Goal: Task Accomplishment & Management: Complete application form

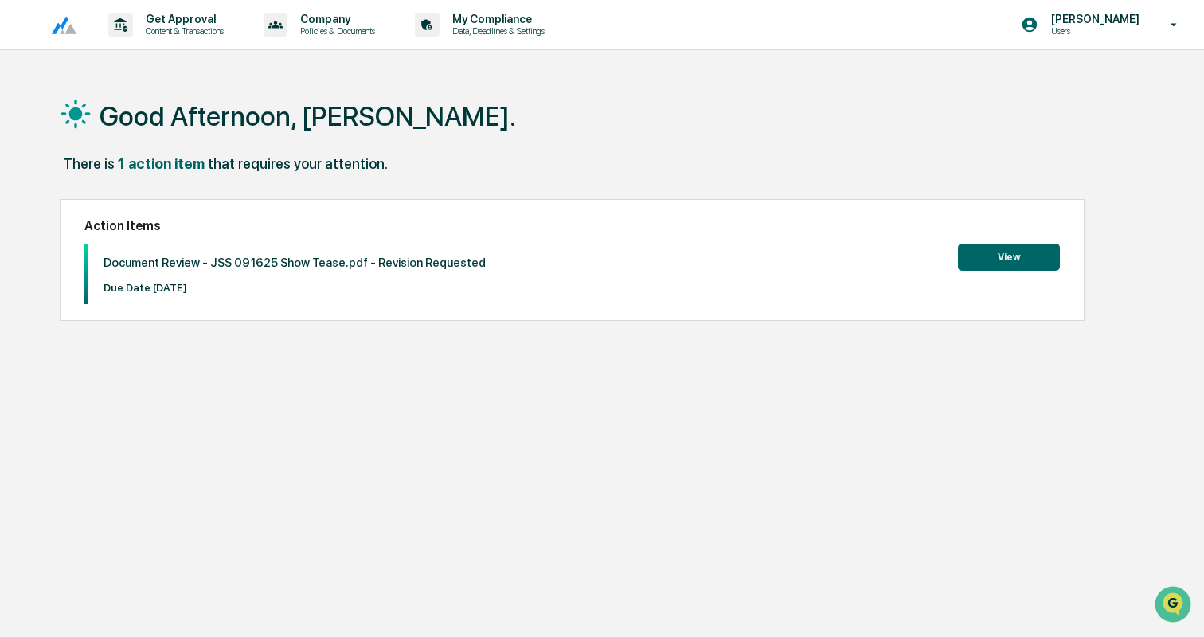
click at [1015, 249] on button "View" at bounding box center [1009, 257] width 102 height 27
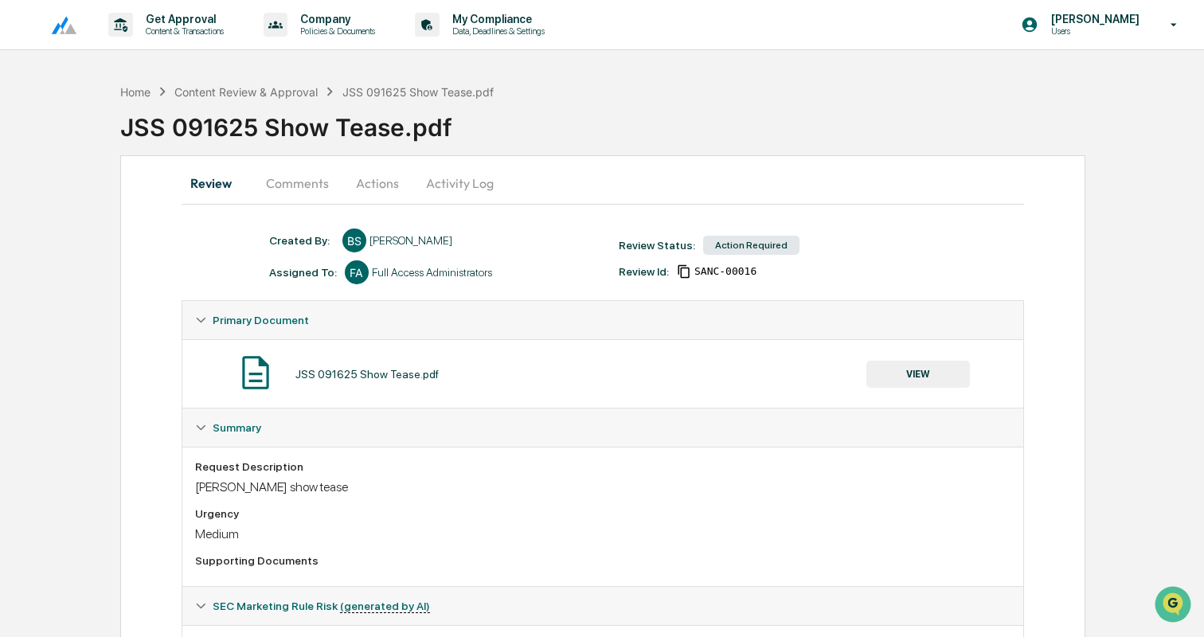
click at [314, 185] on button "Comments" at bounding box center [297, 183] width 88 height 38
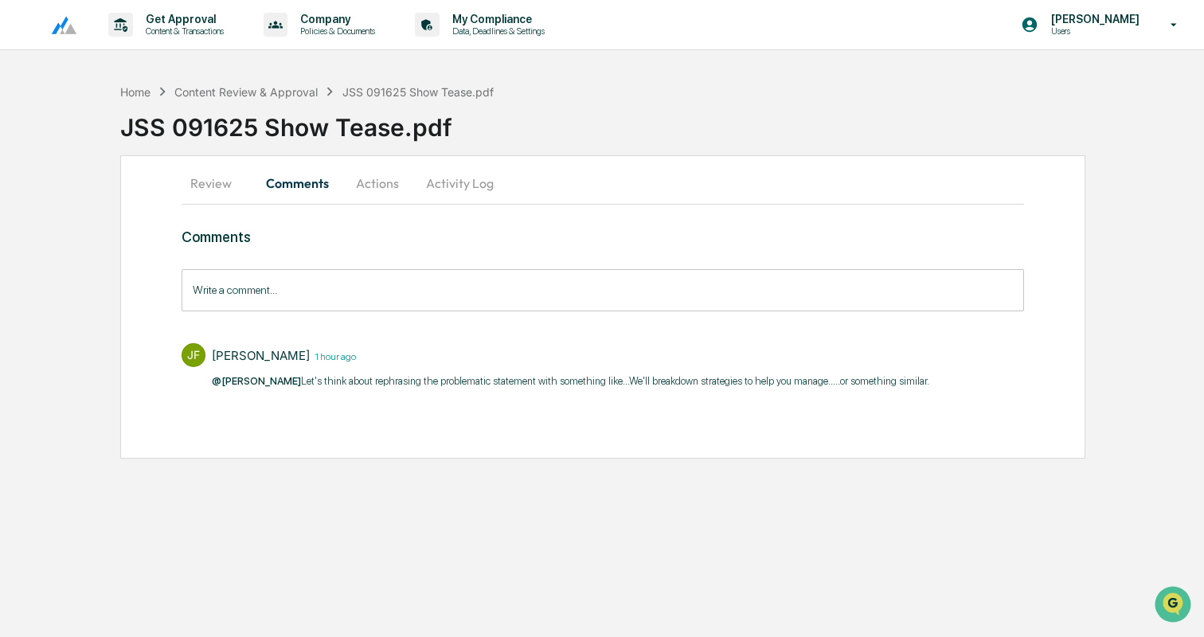
click at [200, 178] on button "Review" at bounding box center [218, 183] width 72 height 38
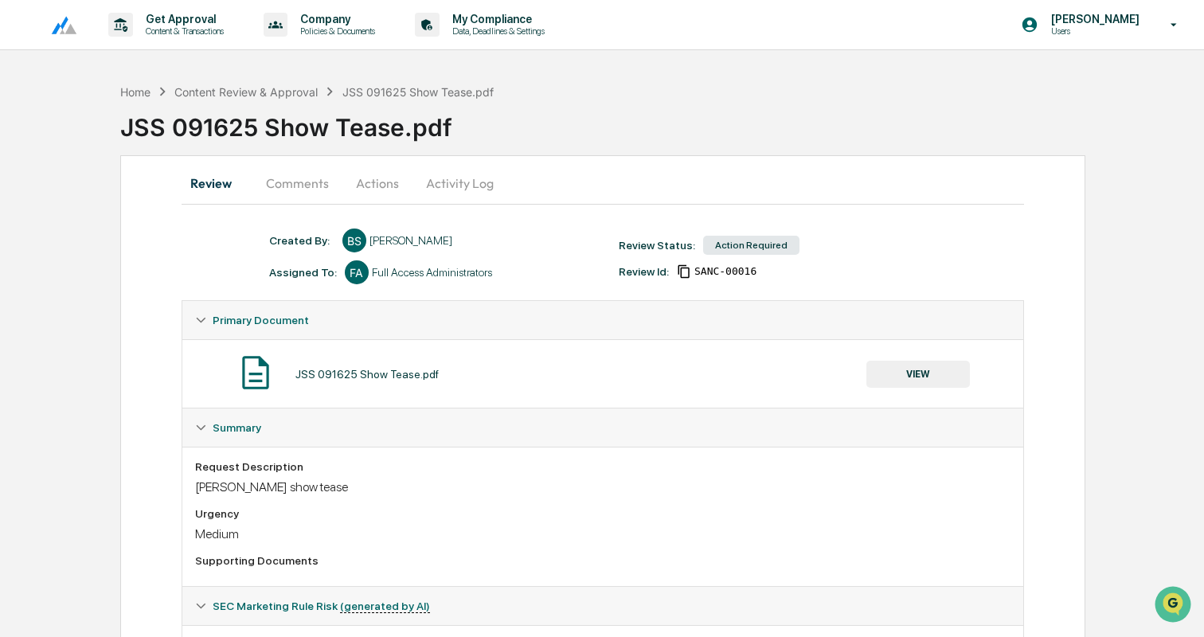
click at [384, 185] on button "Actions" at bounding box center [378, 183] width 72 height 38
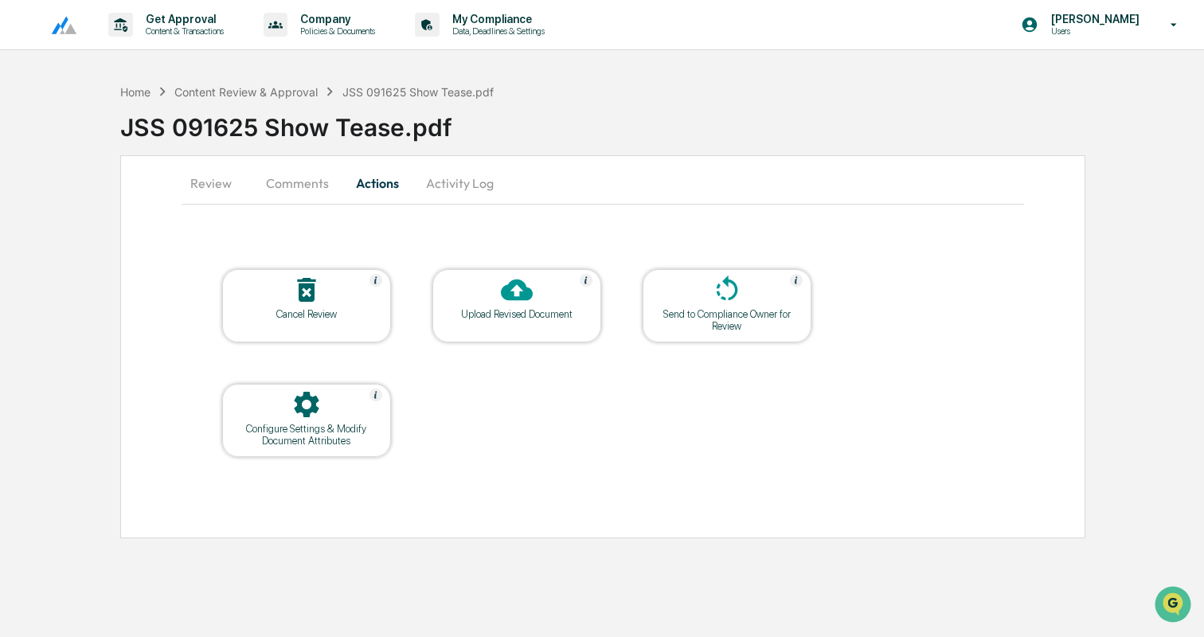
click at [541, 297] on div at bounding box center [516, 291] width 159 height 34
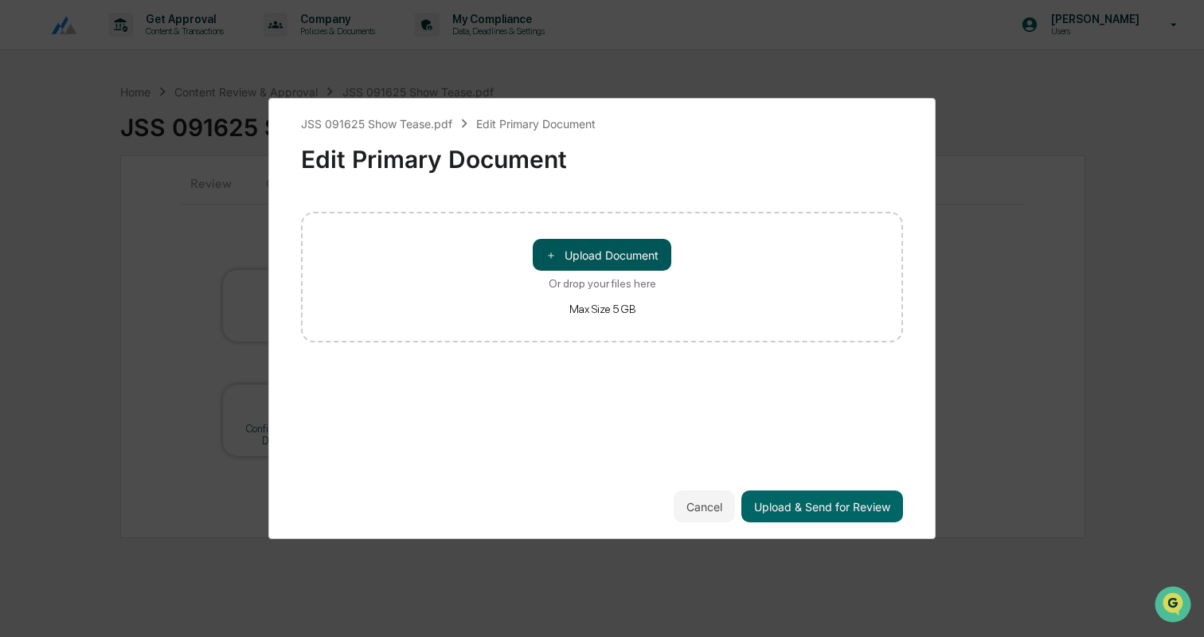
click at [615, 243] on button "＋ Upload Document" at bounding box center [602, 255] width 139 height 32
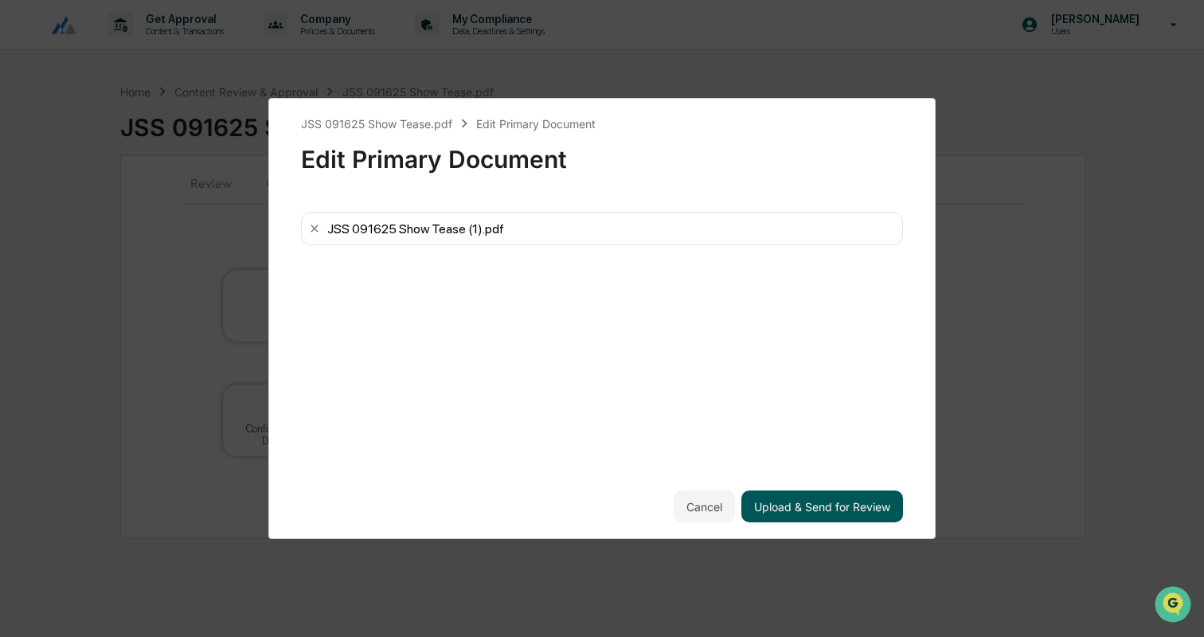
click at [866, 496] on button "Upload & Send for Review" at bounding box center [822, 506] width 162 height 32
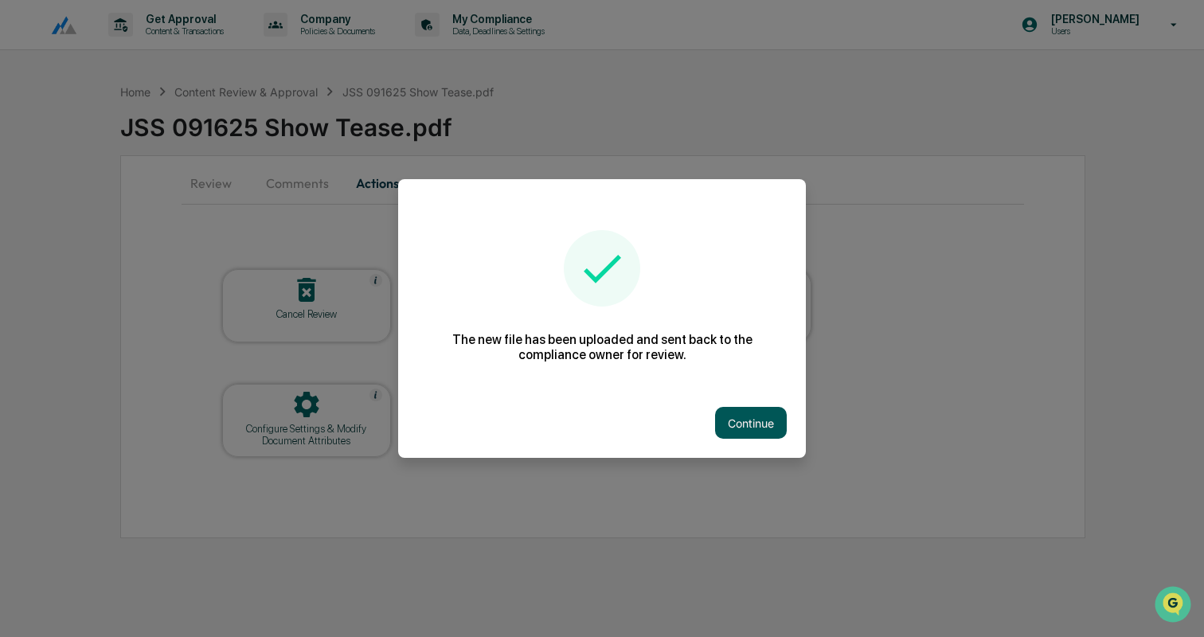
click at [755, 424] on button "Continue" at bounding box center [751, 423] width 72 height 32
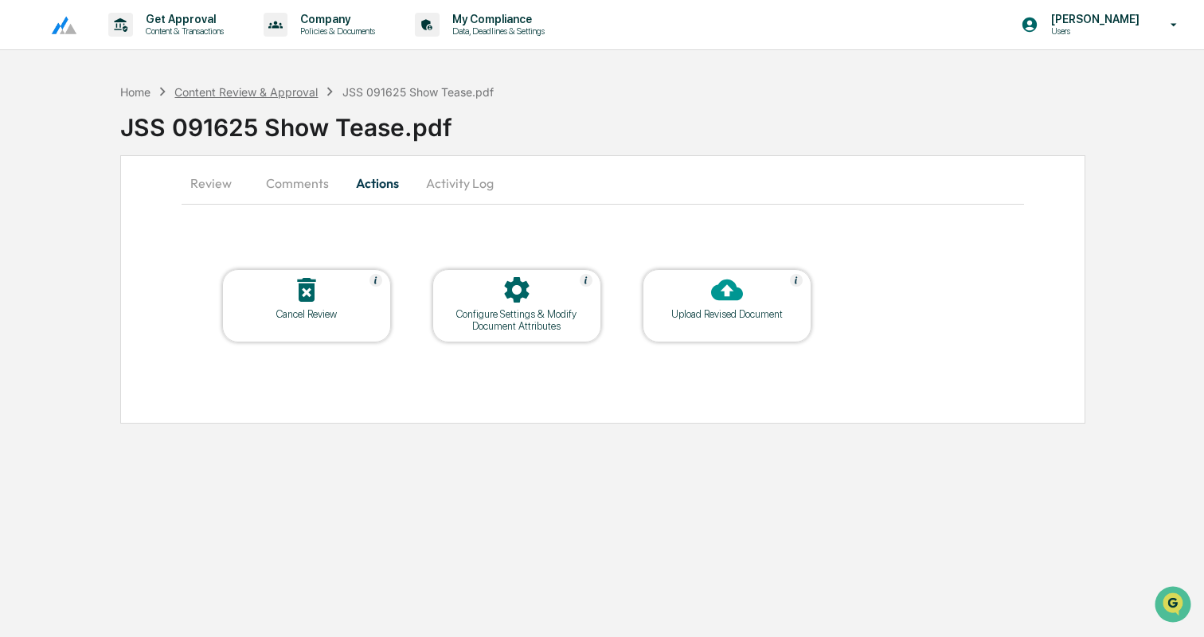
click at [224, 86] on div "Content Review & Approval" at bounding box center [245, 92] width 143 height 14
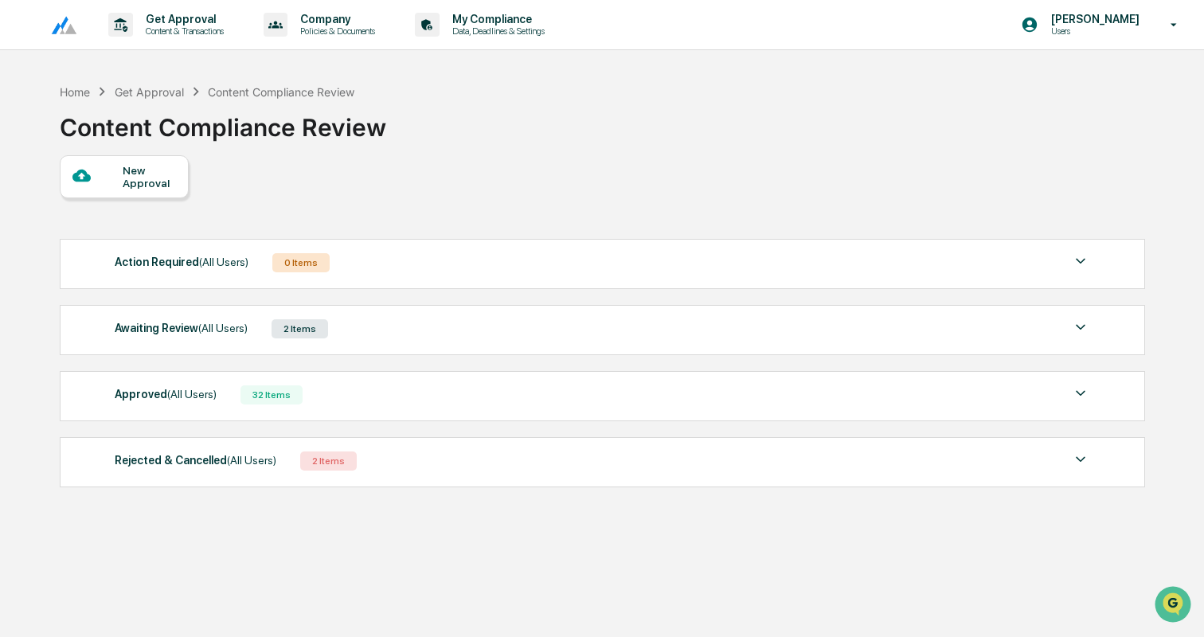
click at [425, 396] on div "Approved (All Users) 32 Items" at bounding box center [602, 395] width 975 height 22
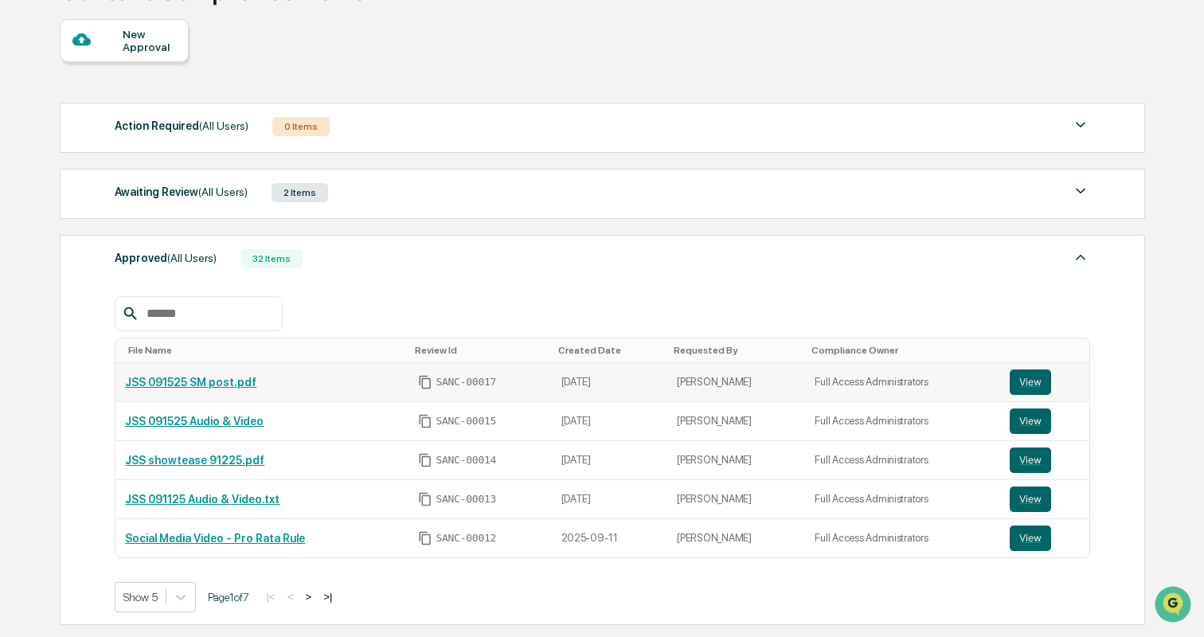
scroll to position [142, 0]
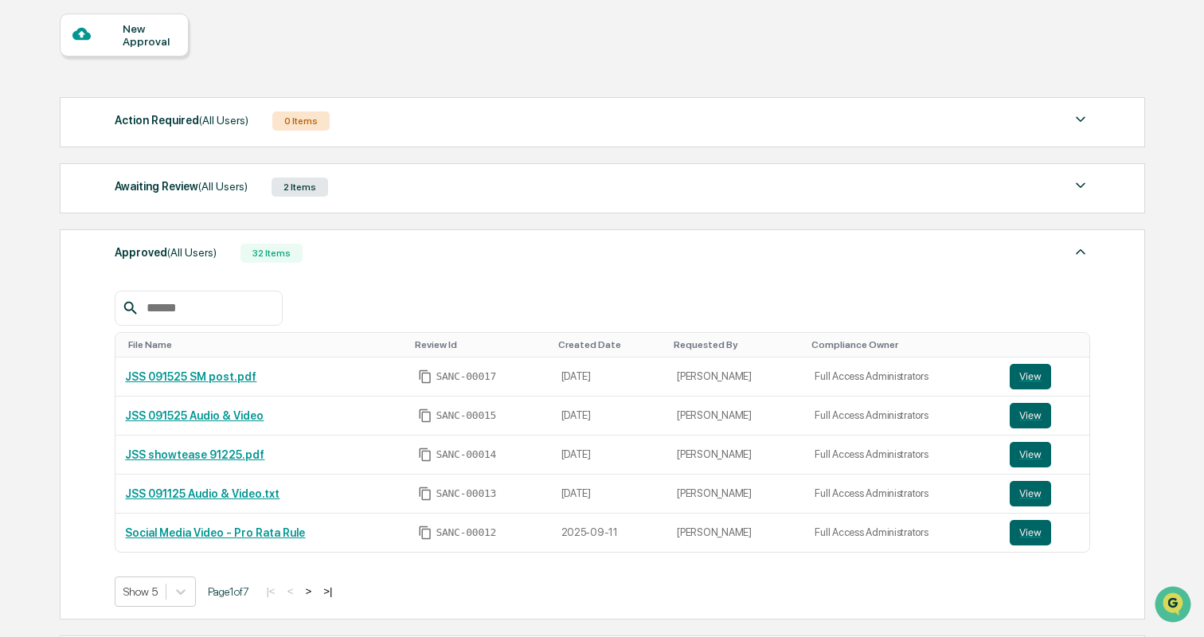
click at [328, 192] on div "2 Items" at bounding box center [299, 187] width 57 height 19
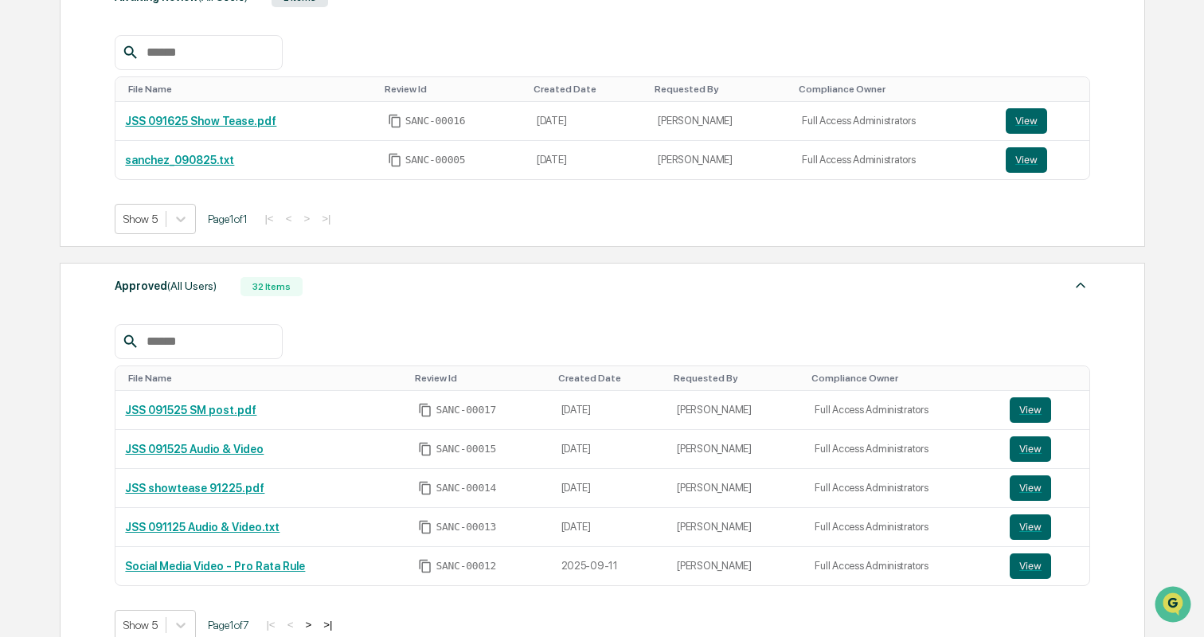
scroll to position [349, 0]
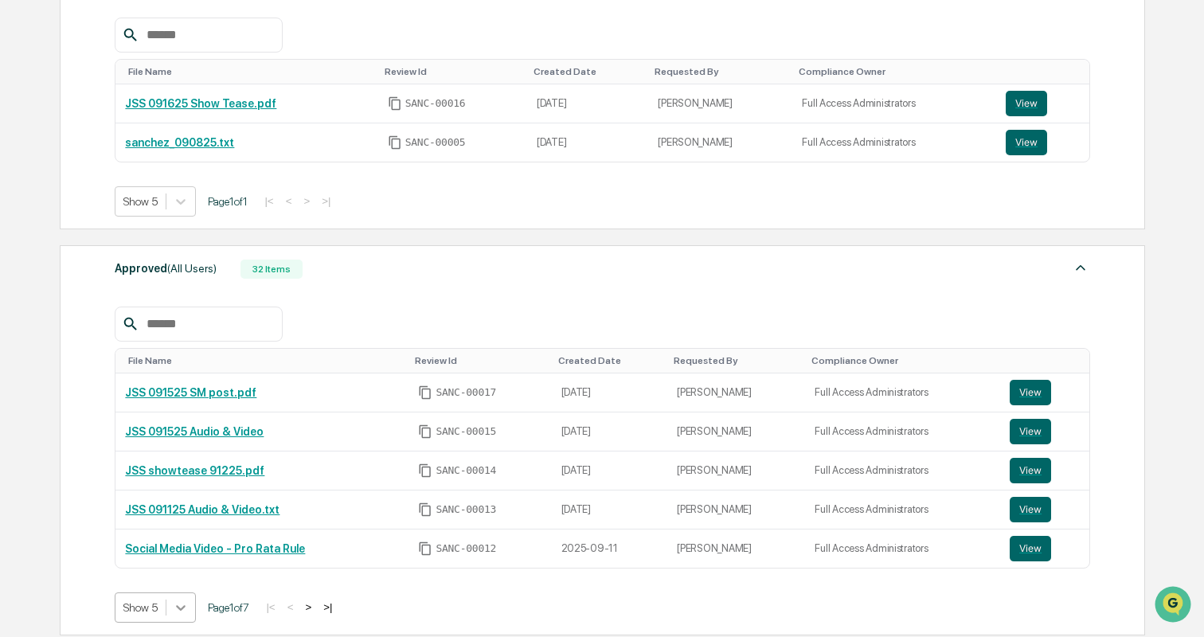
click at [188, 601] on body "Get Approval Content & Transactions Company Policies & Documents My Compliance …" at bounding box center [602, 234] width 1204 height 1166
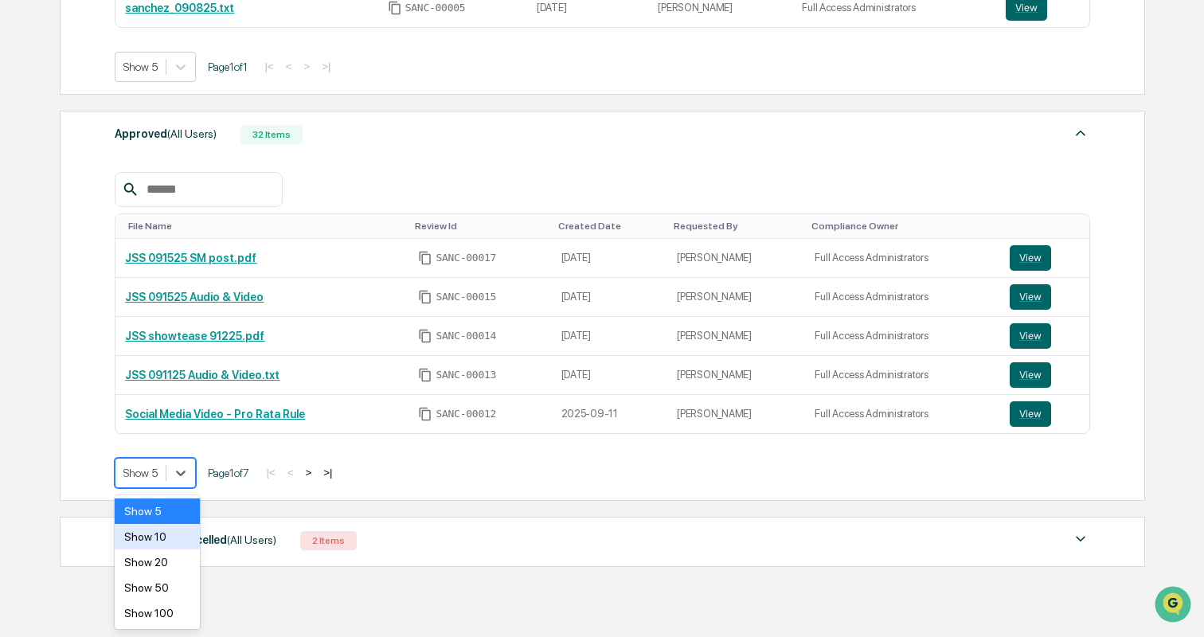
click at [170, 536] on div "Show 10" at bounding box center [157, 536] width 84 height 25
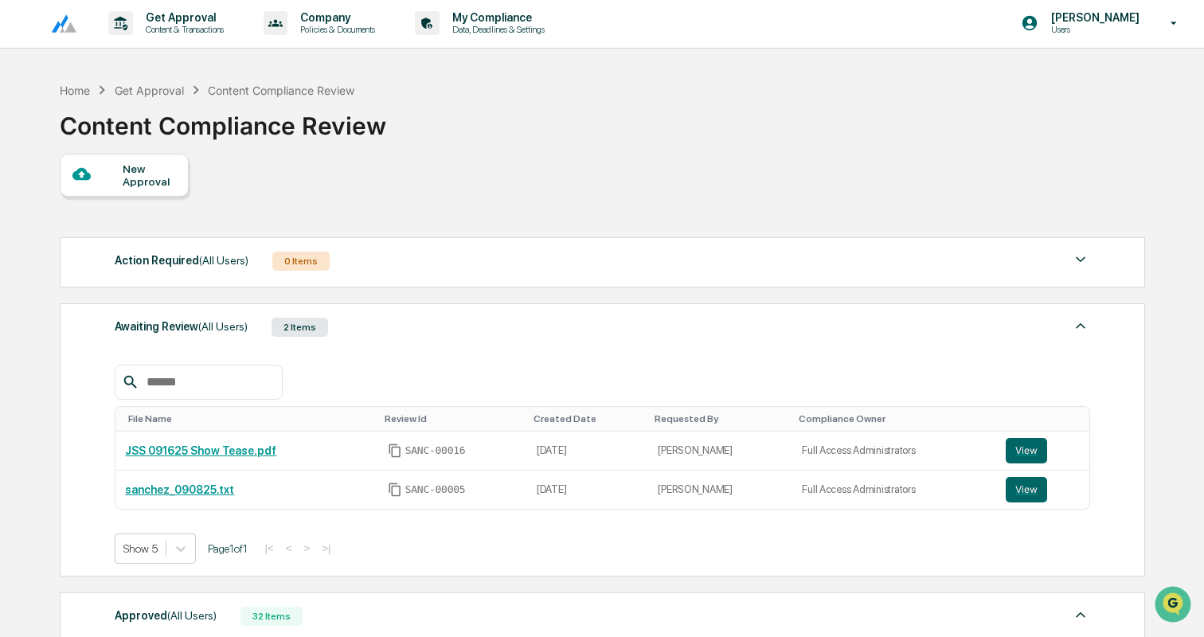
scroll to position [0, 0]
click at [144, 176] on div "New Approval" at bounding box center [149, 176] width 53 height 25
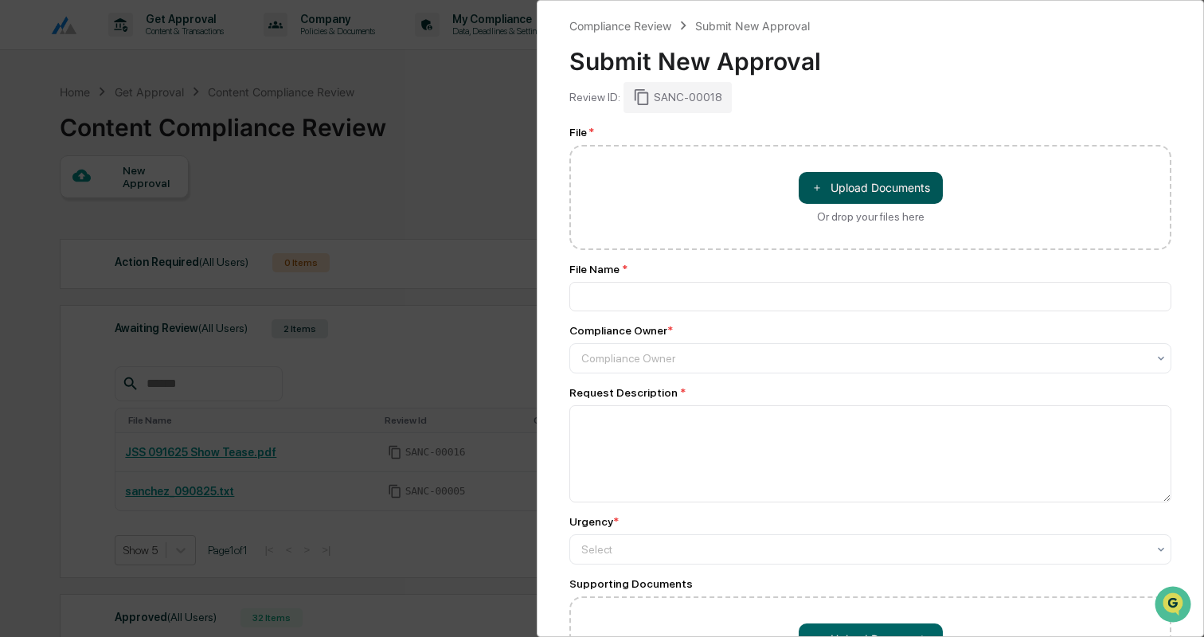
click at [874, 190] on button "＋ Upload Documents" at bounding box center [870, 188] width 144 height 32
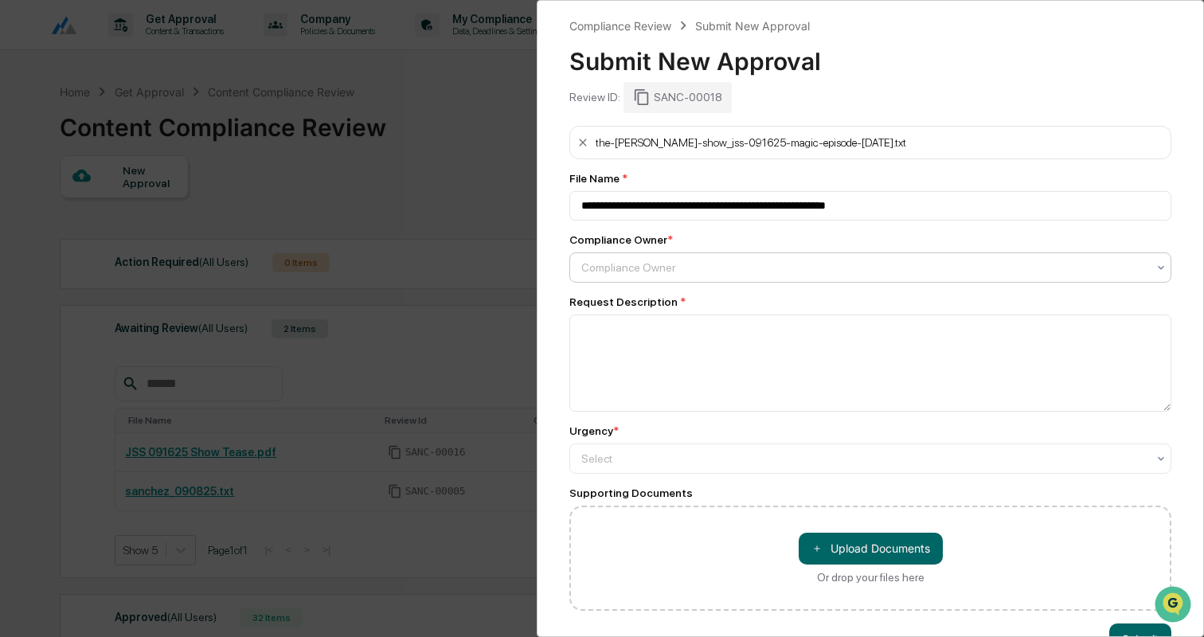
click at [624, 270] on div at bounding box center [863, 268] width 565 height 16
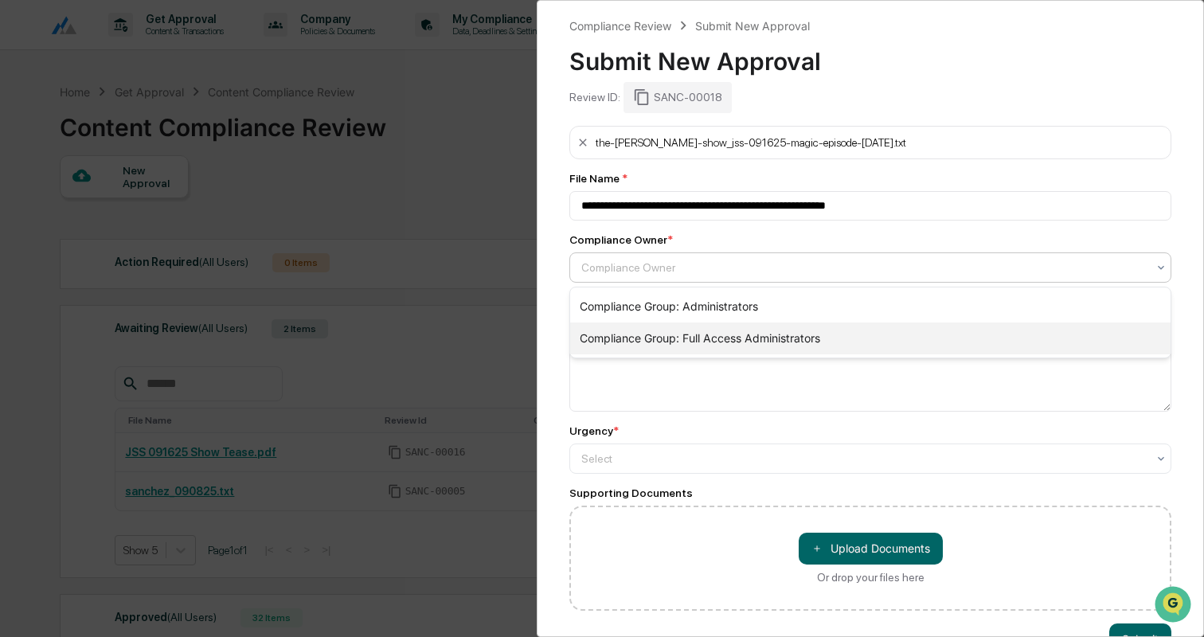
click at [625, 337] on div "Compliance Group: Full Access Administrators" at bounding box center [870, 338] width 600 height 32
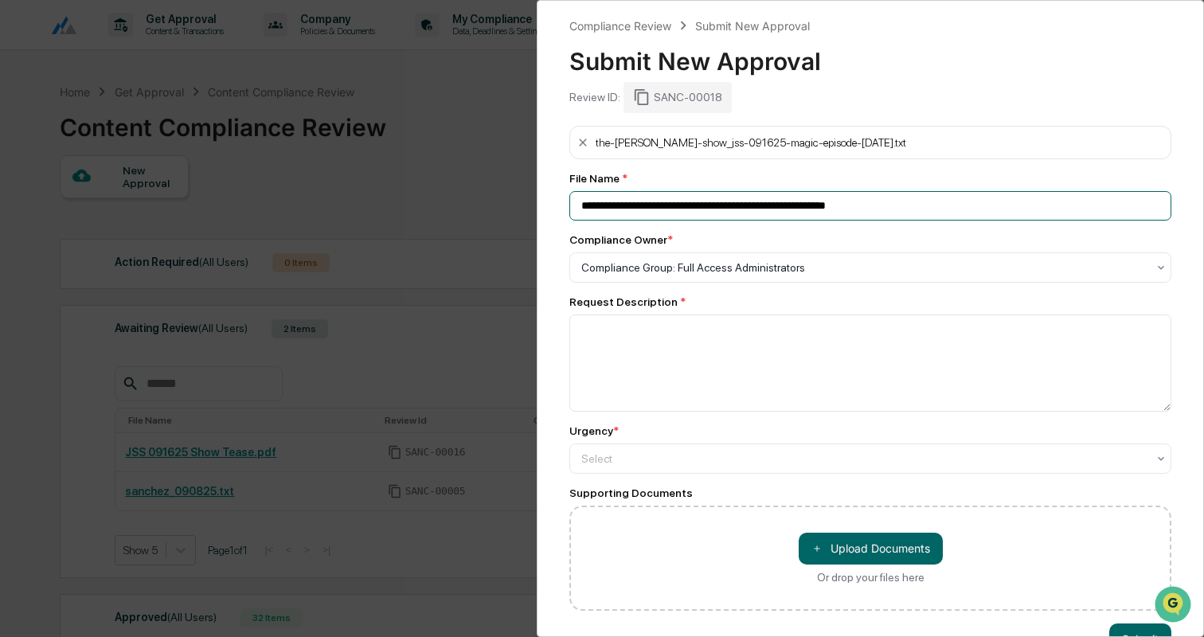
click at [709, 209] on input "**********" at bounding box center [870, 205] width 602 height 29
type input "**********"
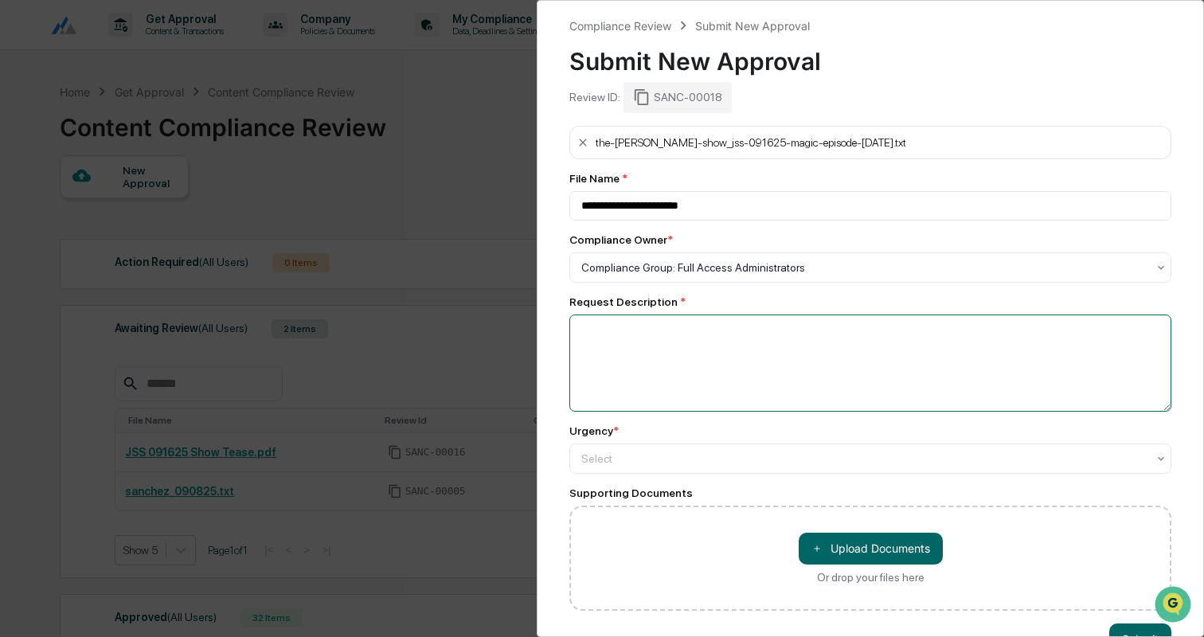
click at [673, 347] on textarea at bounding box center [870, 362] width 602 height 97
type textarea "**********"
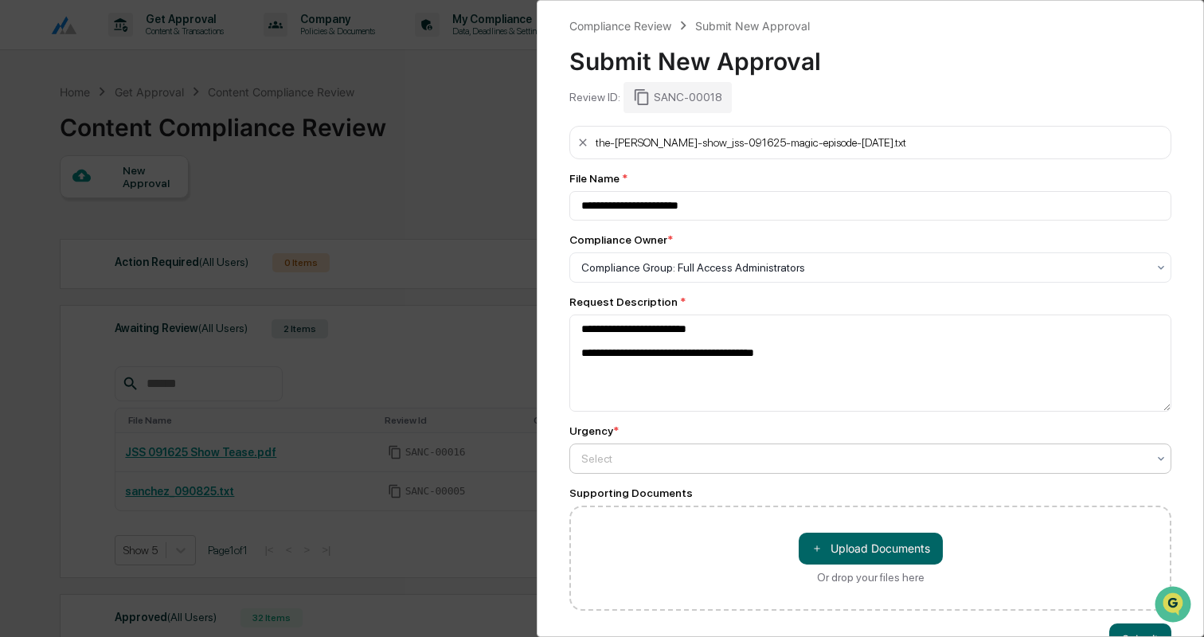
click at [693, 451] on div at bounding box center [863, 459] width 565 height 16
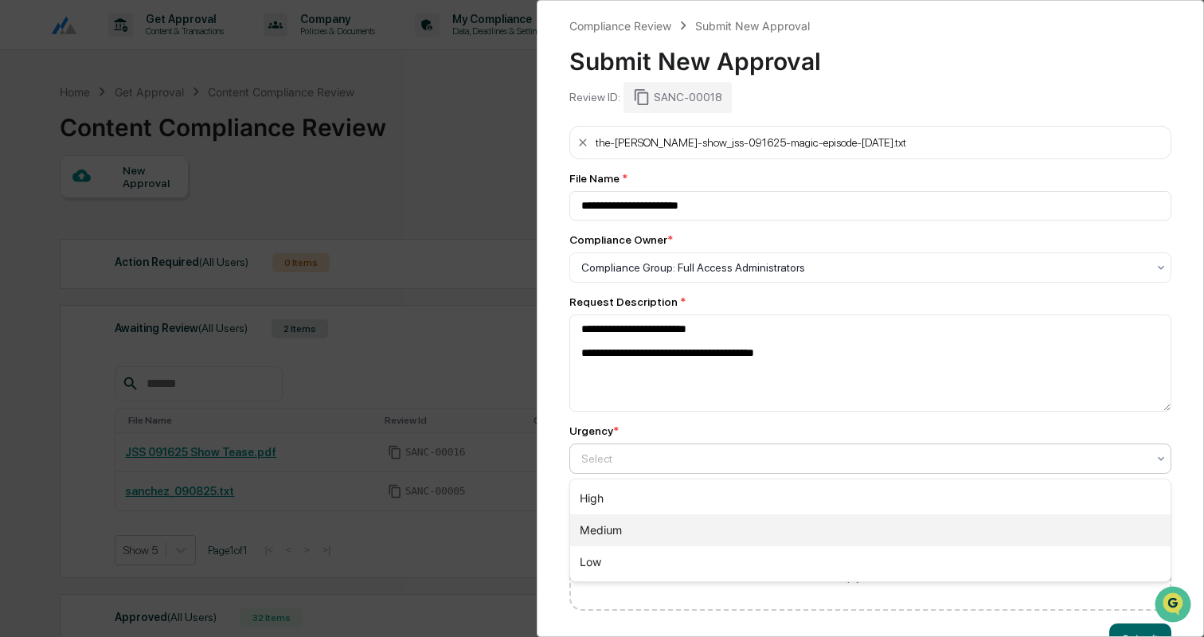
click at [637, 520] on div "Medium" at bounding box center [870, 530] width 600 height 32
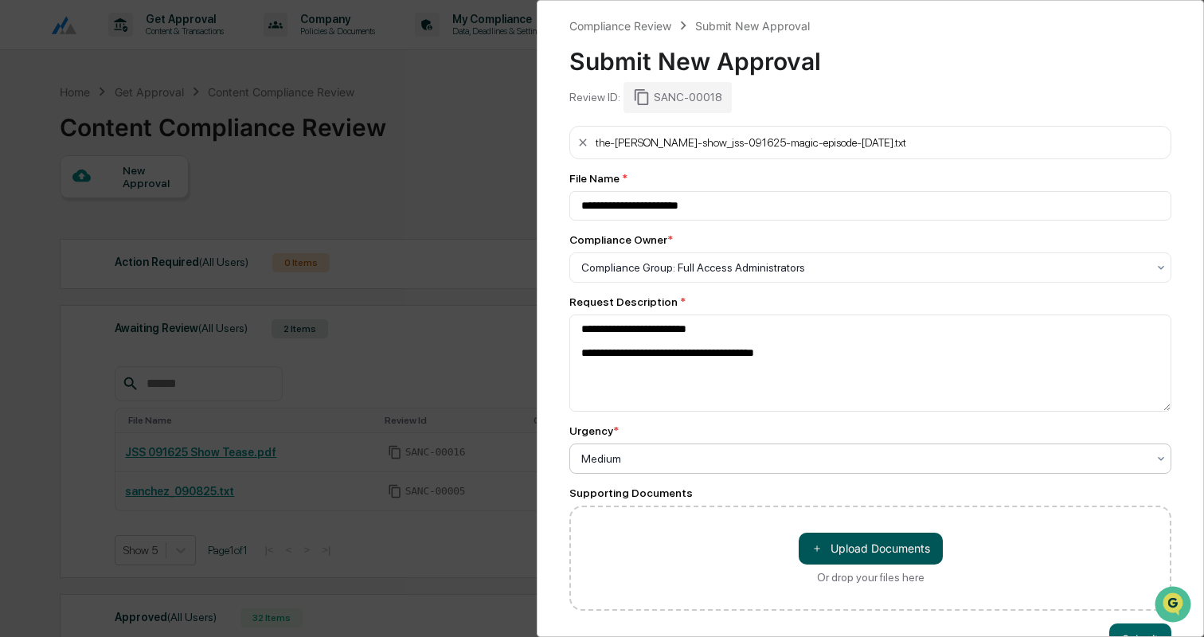
click at [866, 542] on button "＋ Upload Documents" at bounding box center [870, 549] width 144 height 32
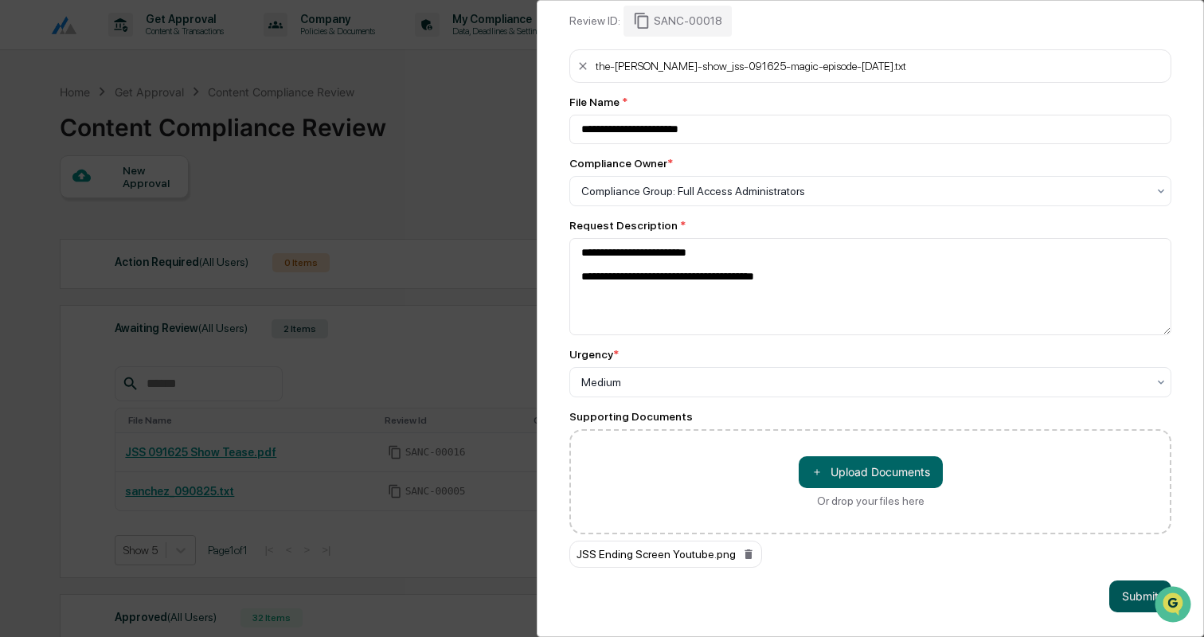
click at [1126, 592] on button "Submit" at bounding box center [1140, 596] width 62 height 32
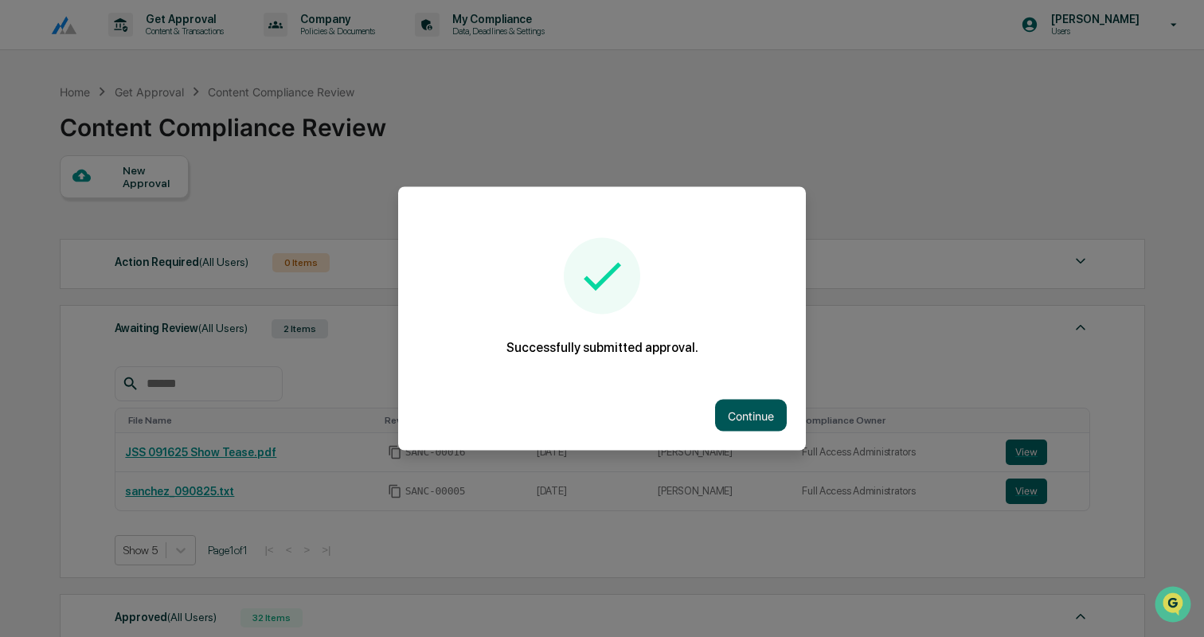
click at [741, 416] on button "Continue" at bounding box center [751, 416] width 72 height 32
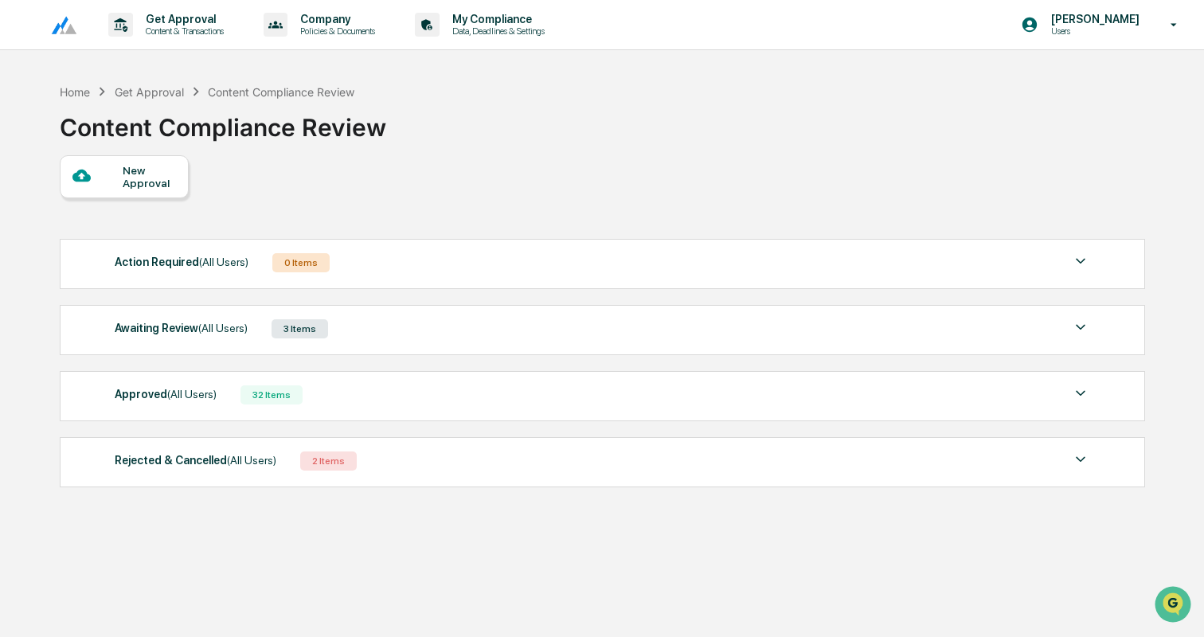
click at [235, 400] on div "Approved (All Users) 32 Items" at bounding box center [602, 395] width 975 height 22
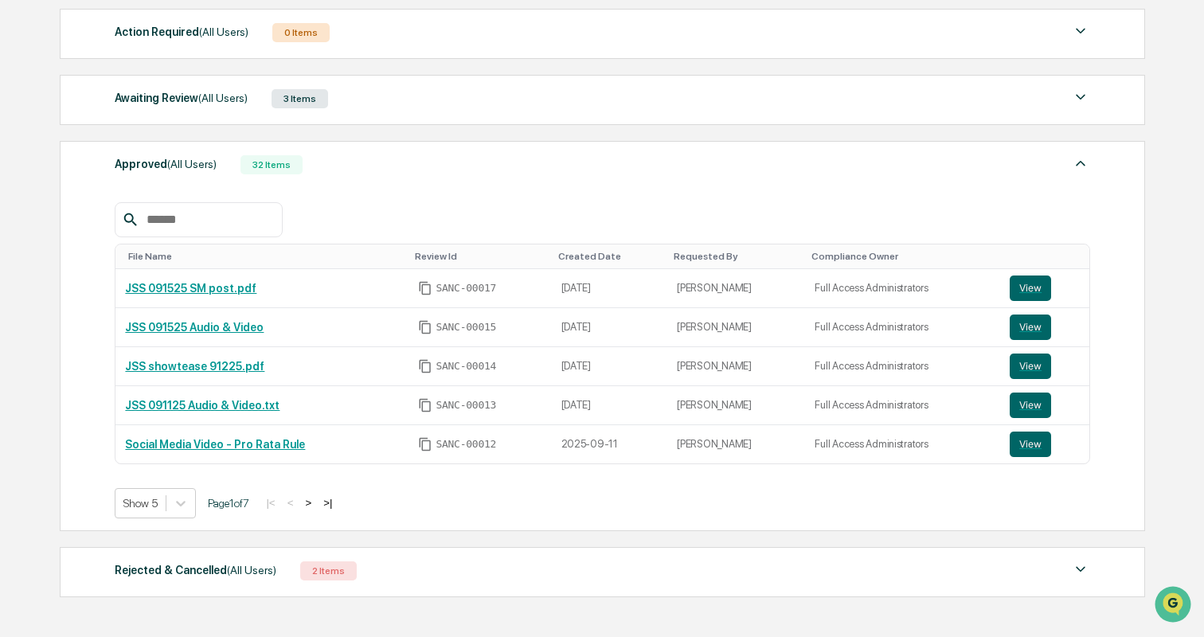
scroll to position [307, 0]
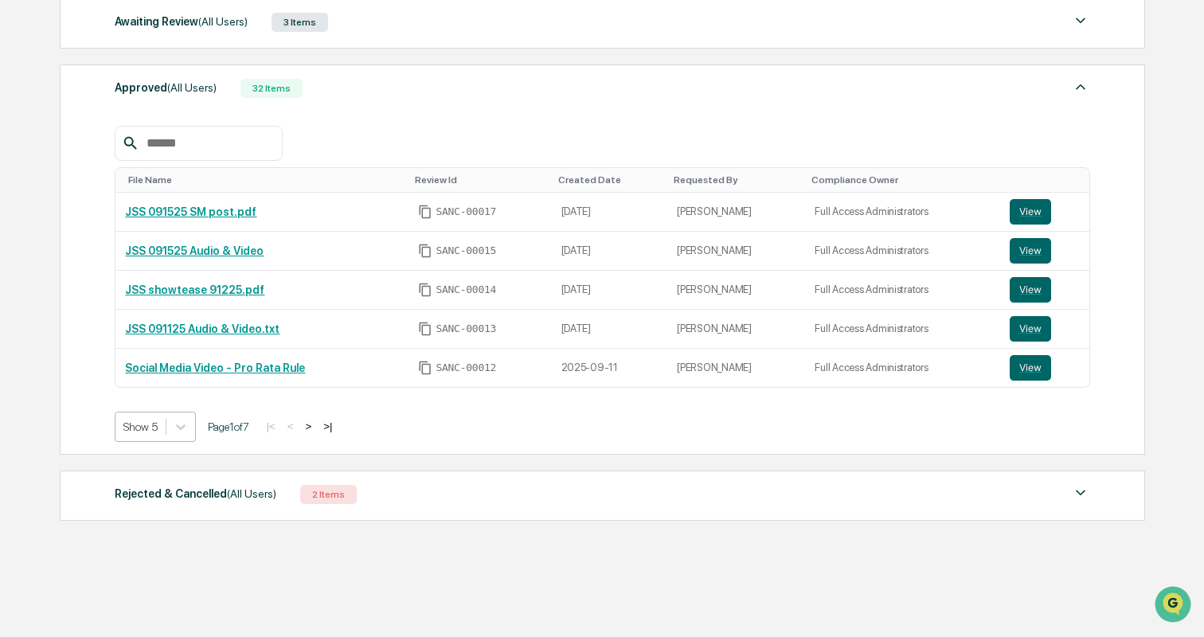
click at [163, 423] on div "Show 5" at bounding box center [140, 427] width 50 height 22
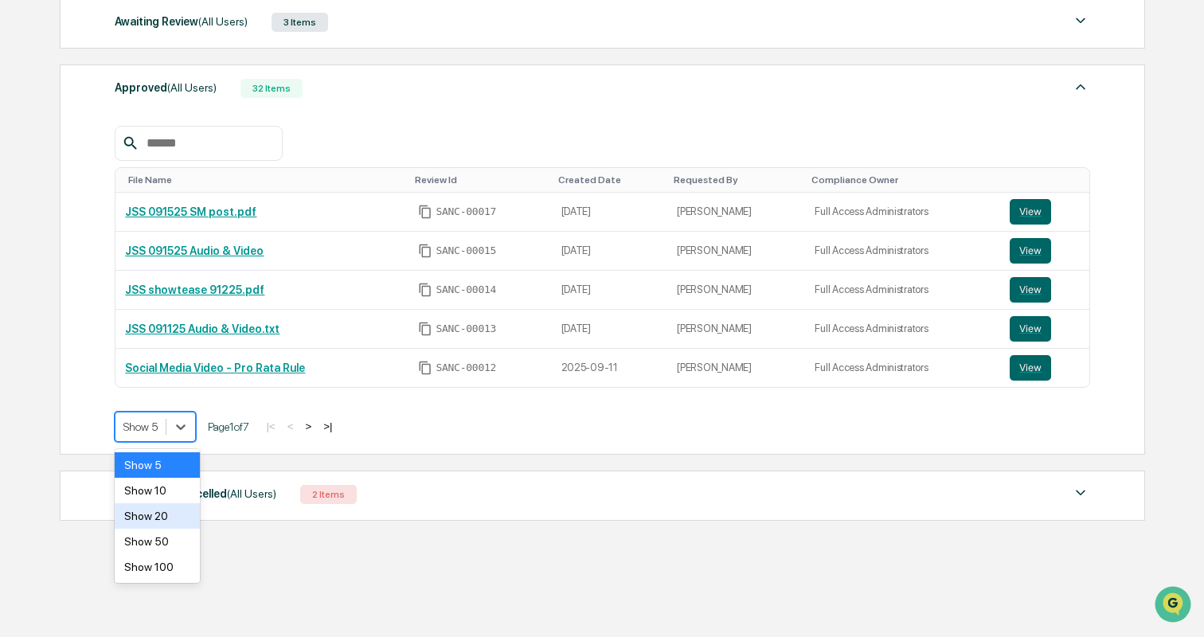
click at [170, 519] on div "Show 20" at bounding box center [157, 515] width 84 height 25
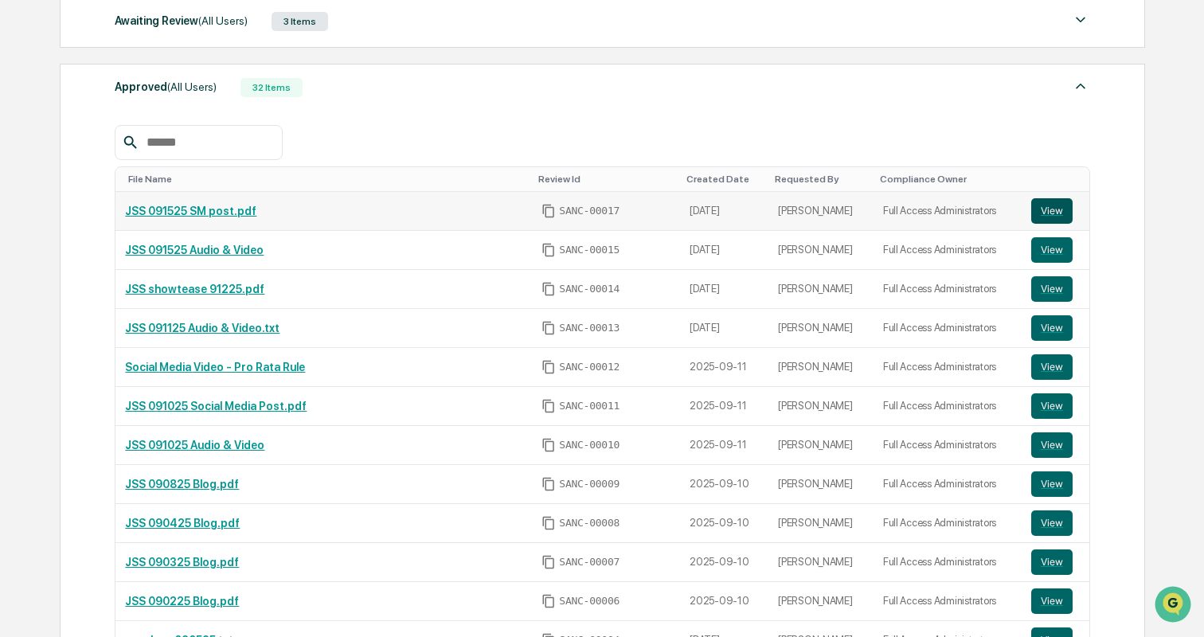
click at [1039, 210] on button "View" at bounding box center [1051, 210] width 41 height 25
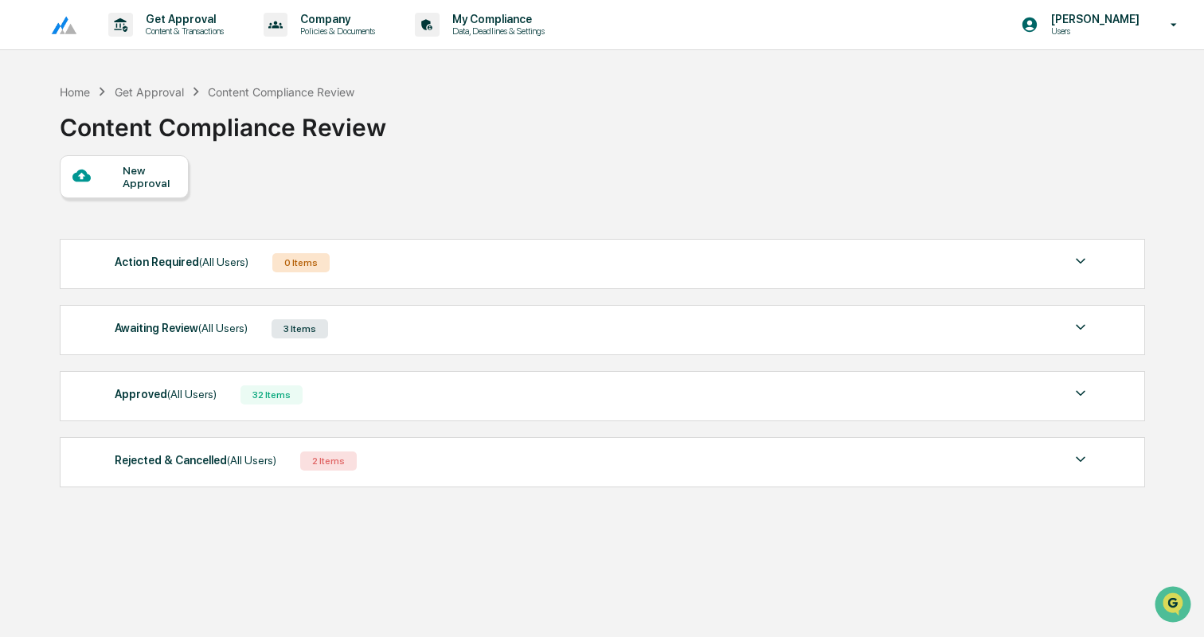
click at [353, 392] on div "Approved (All Users) 32 Items" at bounding box center [602, 395] width 975 height 22
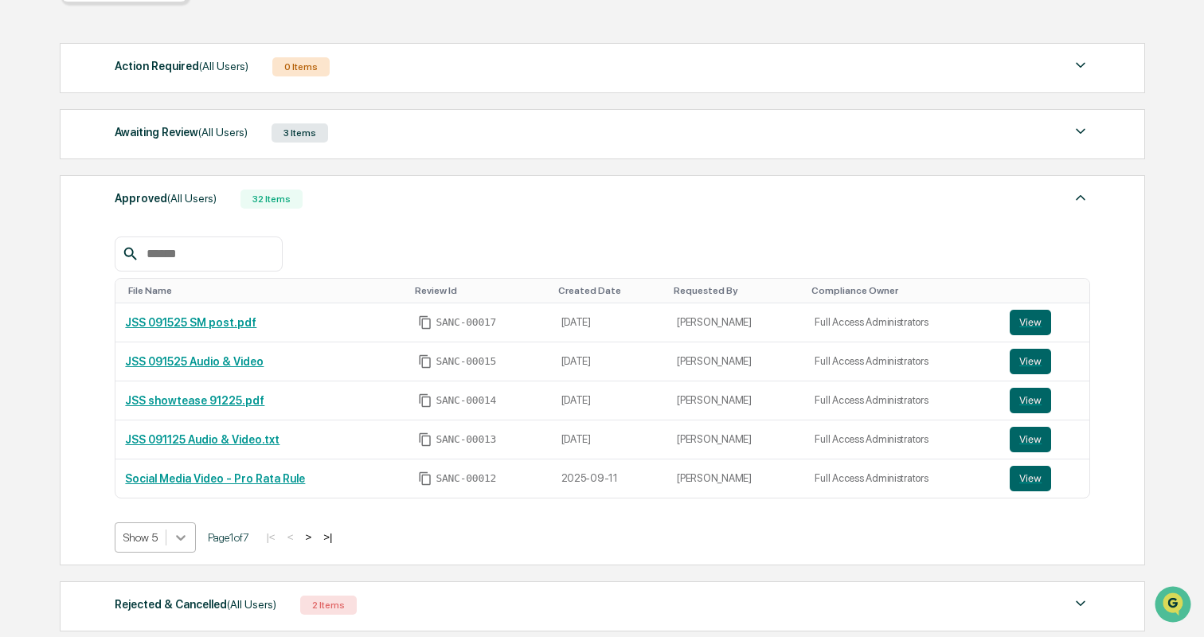
scroll to position [260, 0]
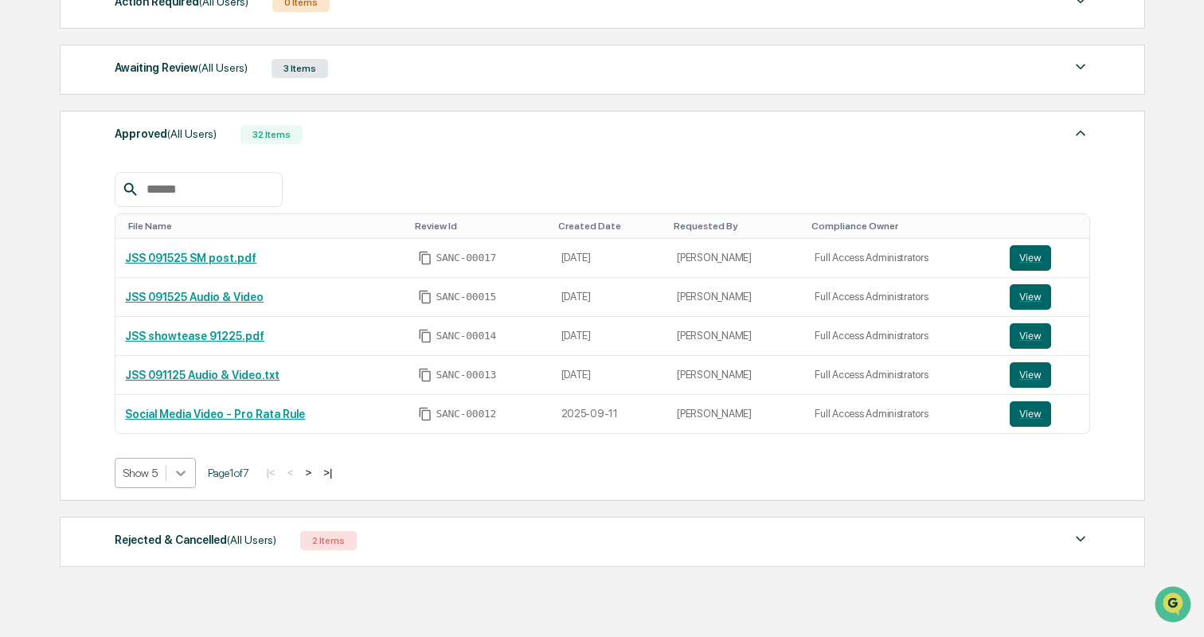
click at [179, 537] on body "Get Approval Content & Transactions Company Policies & Documents My Compliance …" at bounding box center [602, 211] width 1204 height 943
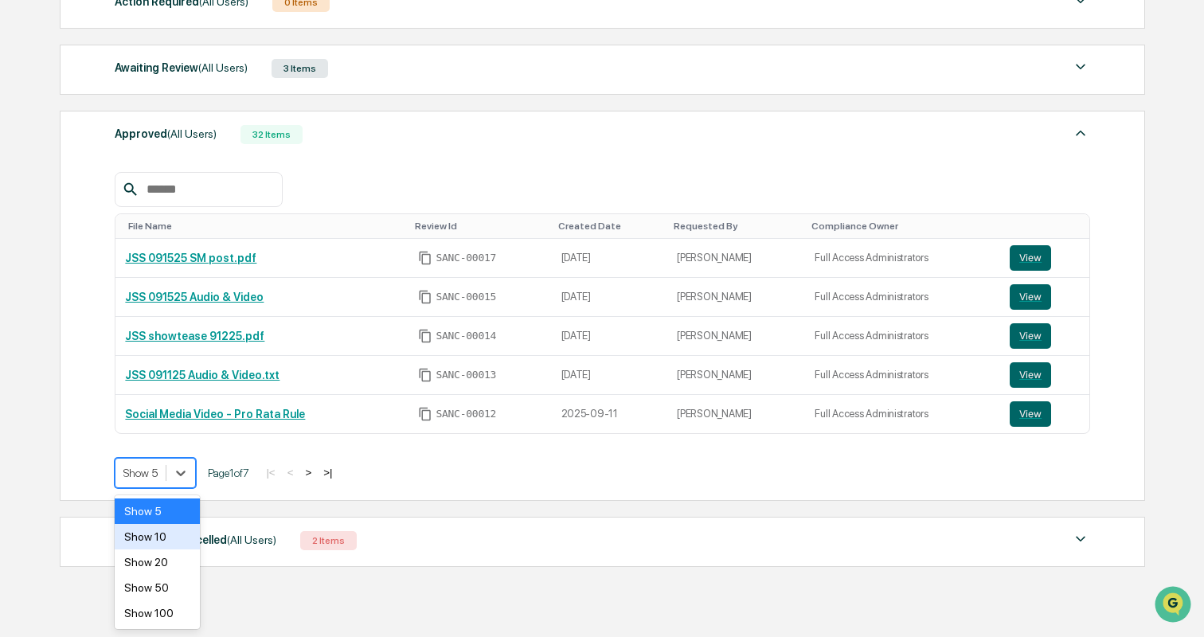
click at [169, 539] on div "Show 10" at bounding box center [157, 536] width 84 height 25
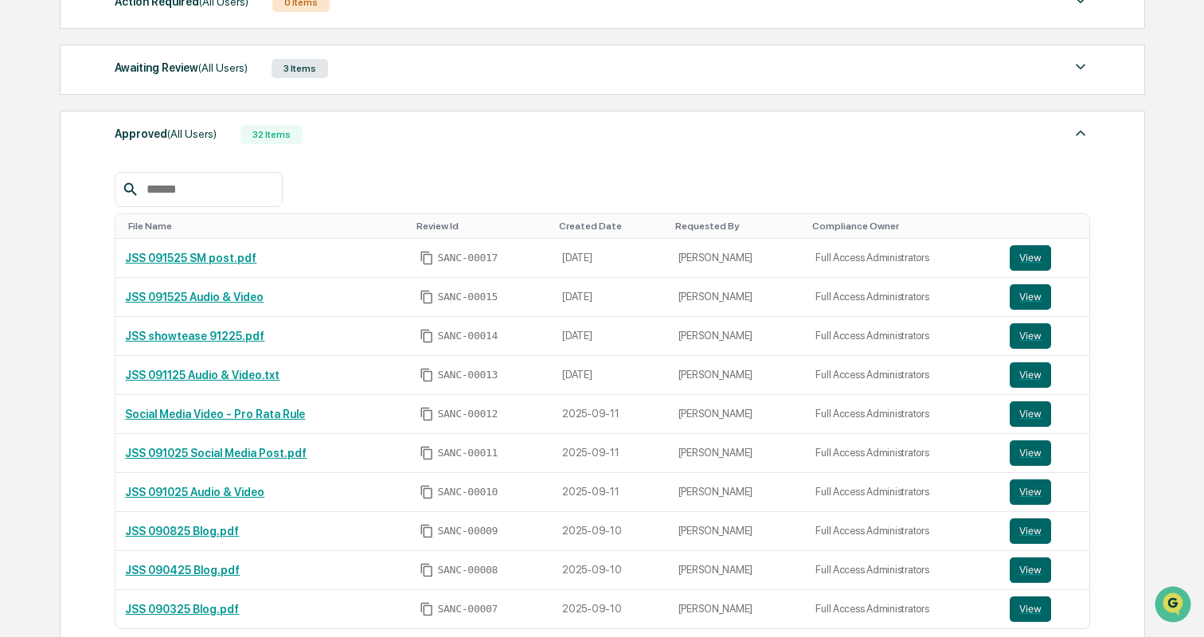
click at [813, 224] on div "Compliance Owner" at bounding box center [903, 226] width 182 height 11
click at [741, 161] on div "File Name Review Id Created Date Requested By Compliance Owner ▲ JSS 091525 SM …" at bounding box center [602, 415] width 975 height 535
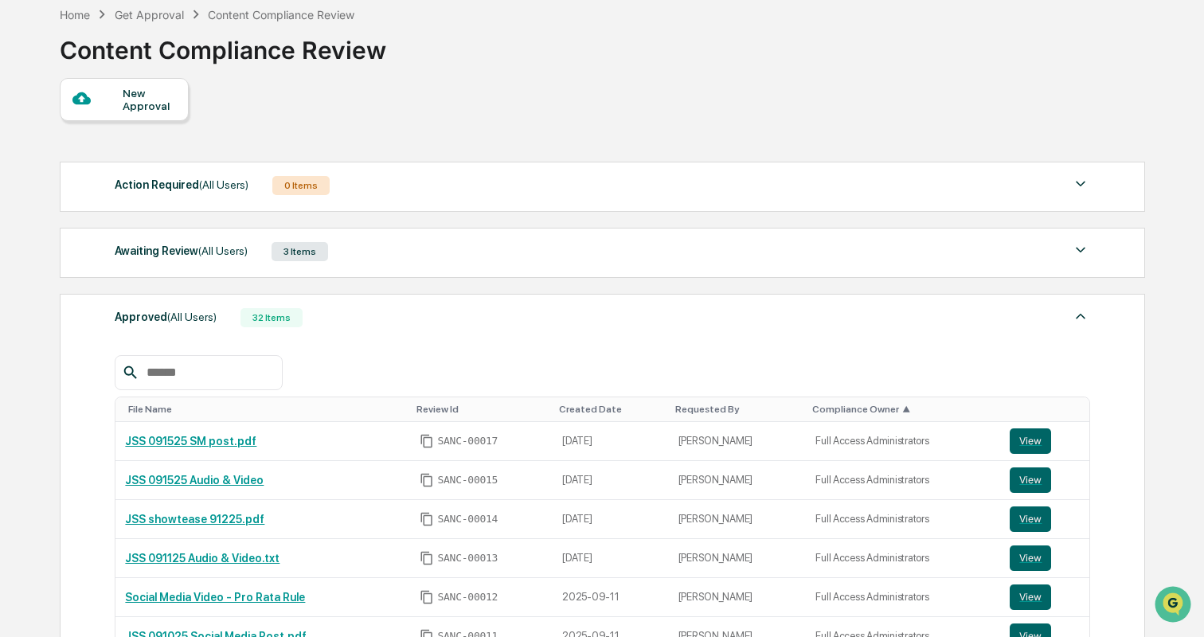
scroll to position [0, 0]
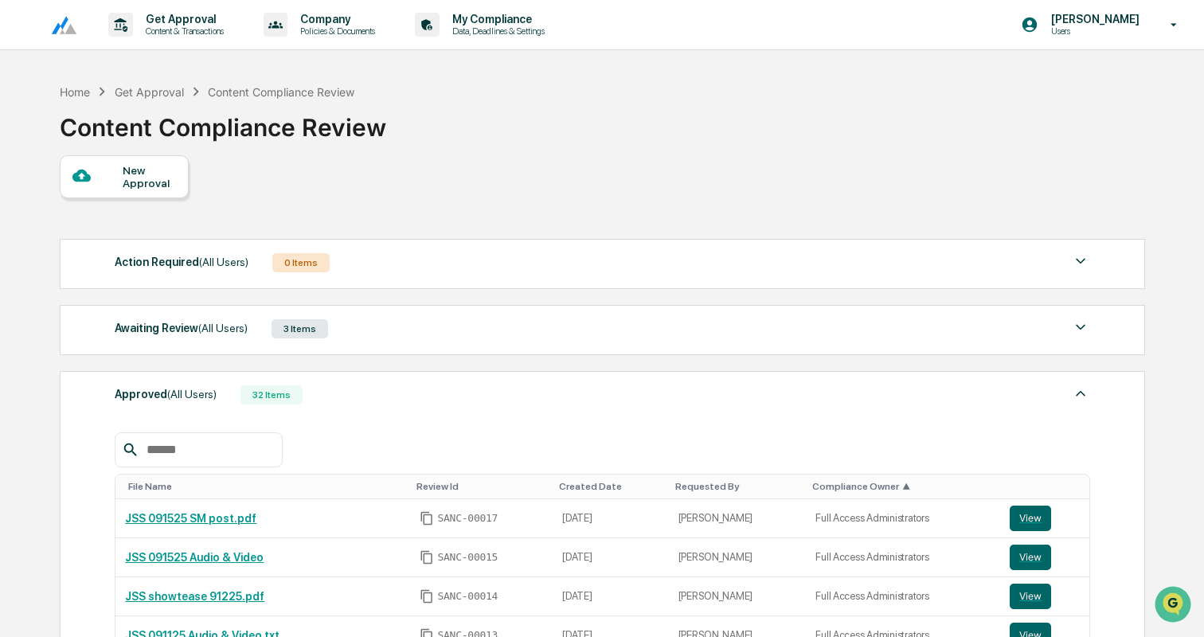
click at [145, 184] on div "New Approval" at bounding box center [149, 176] width 53 height 25
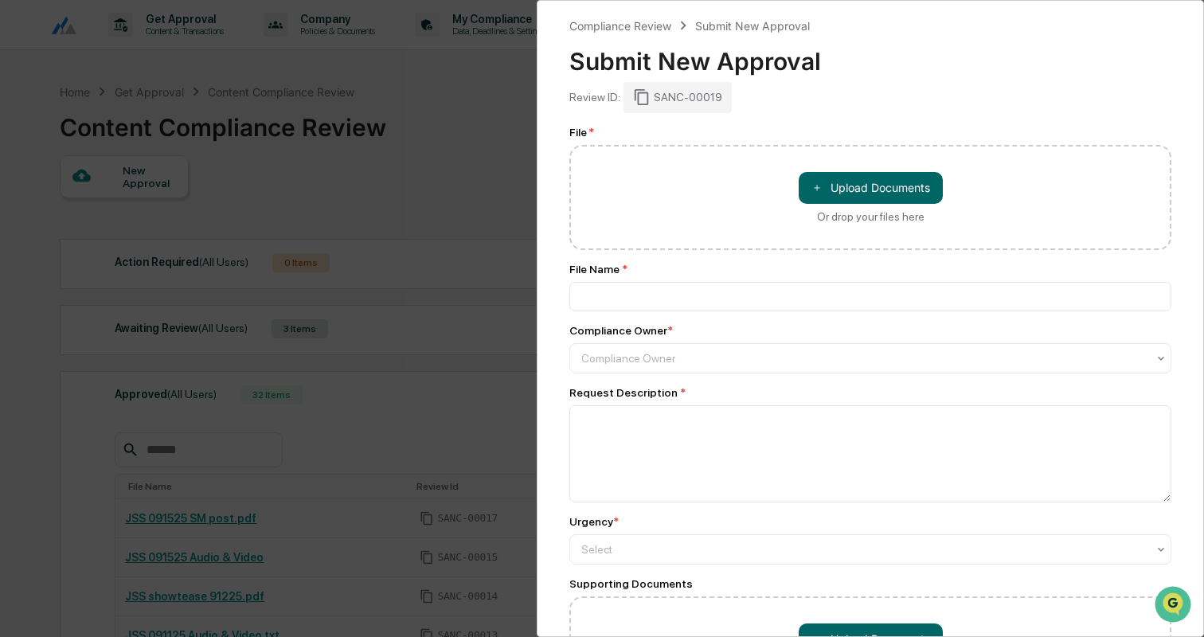
click at [432, 264] on div "Compliance Review Submit New Approval Submit New Approval Review ID: SANC-00019…" at bounding box center [602, 318] width 1204 height 637
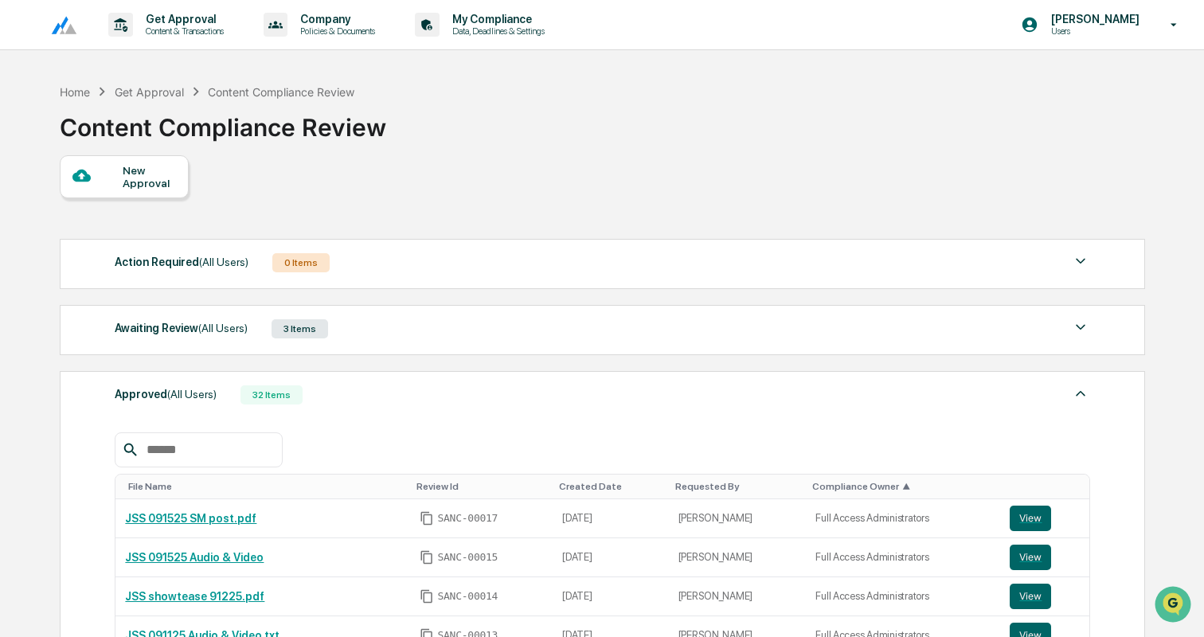
click at [135, 182] on div "New Approval" at bounding box center [149, 176] width 53 height 25
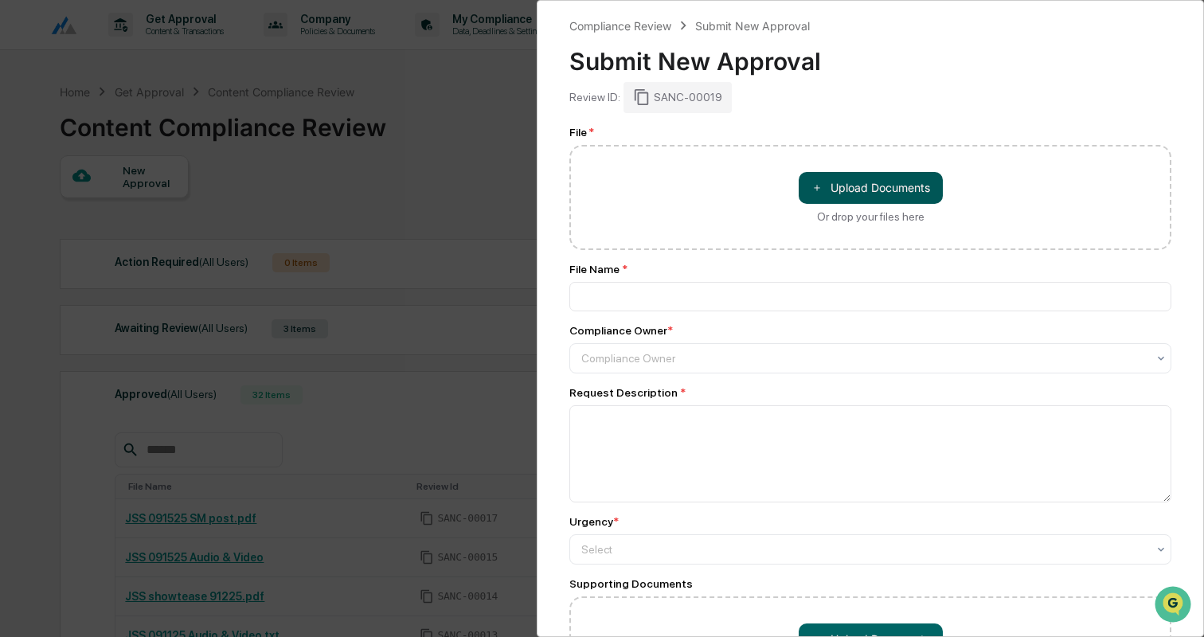
click at [869, 185] on button "＋ Upload Documents" at bounding box center [870, 188] width 144 height 32
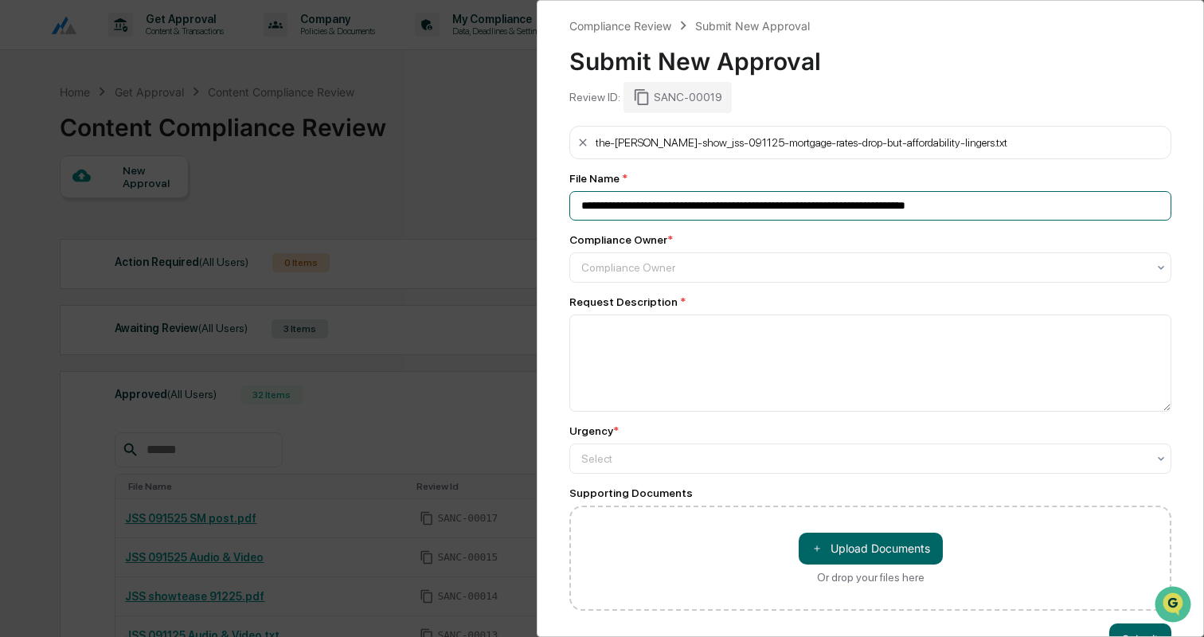
click at [654, 198] on input "**********" at bounding box center [870, 205] width 602 height 29
click at [649, 206] on input "**********" at bounding box center [870, 205] width 602 height 29
click at [646, 205] on input "**********" at bounding box center [870, 205] width 602 height 29
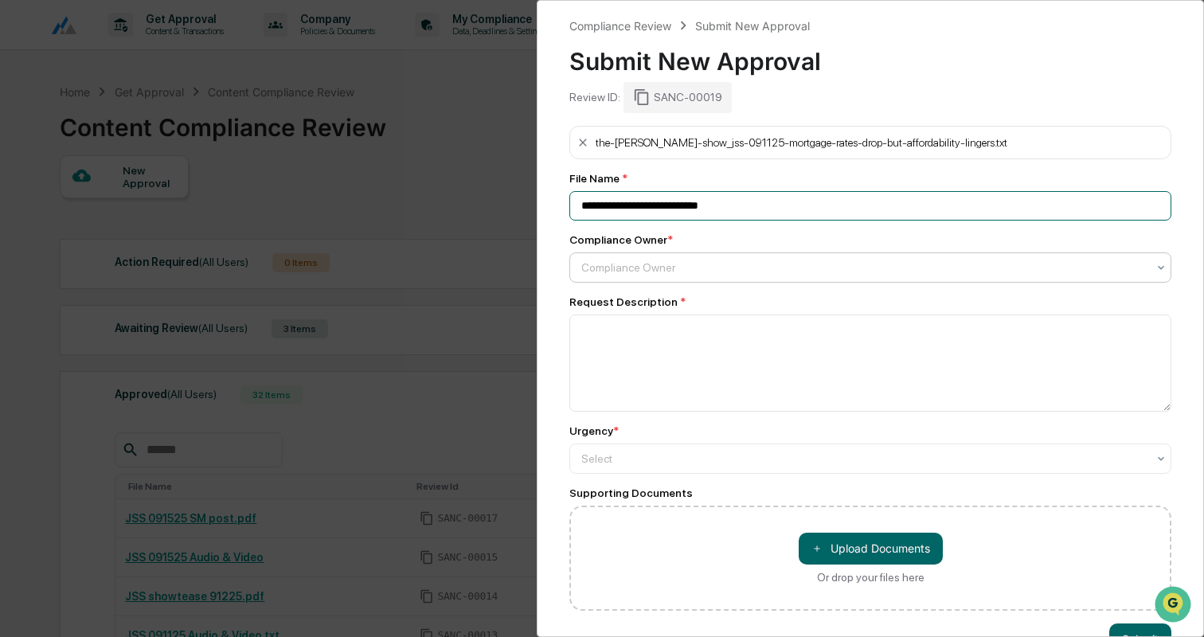
type input "**********"
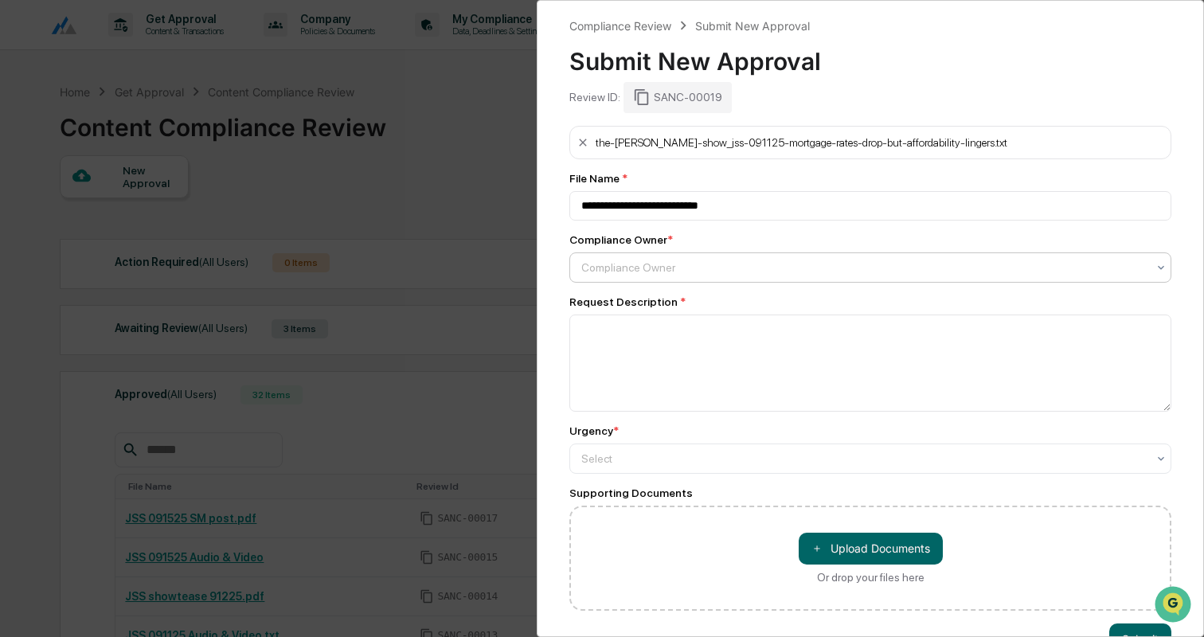
click at [642, 263] on div at bounding box center [863, 268] width 565 height 16
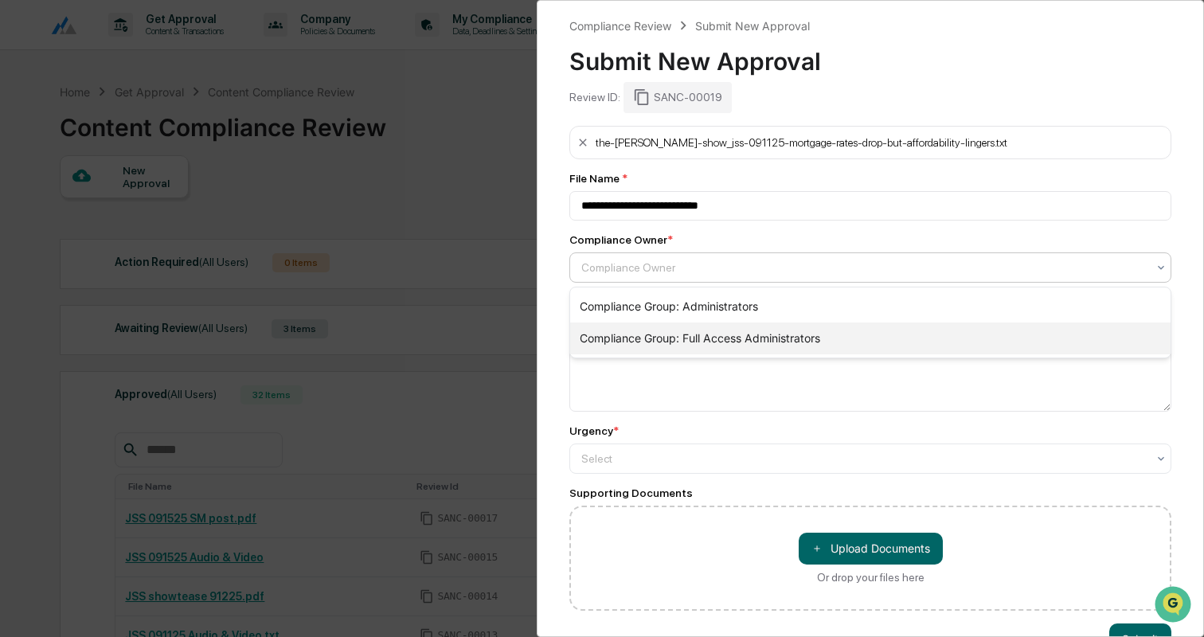
click at [647, 328] on div "Compliance Group: Full Access Administrators" at bounding box center [870, 338] width 600 height 32
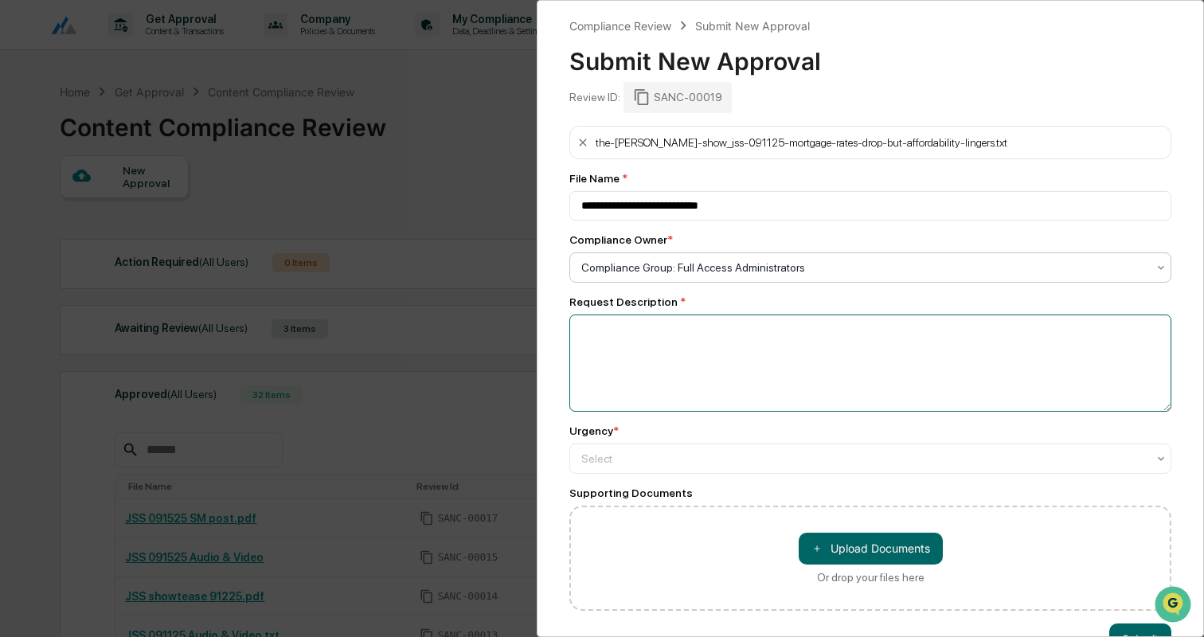
click at [646, 326] on textarea at bounding box center [870, 362] width 602 height 97
type textarea "**********"
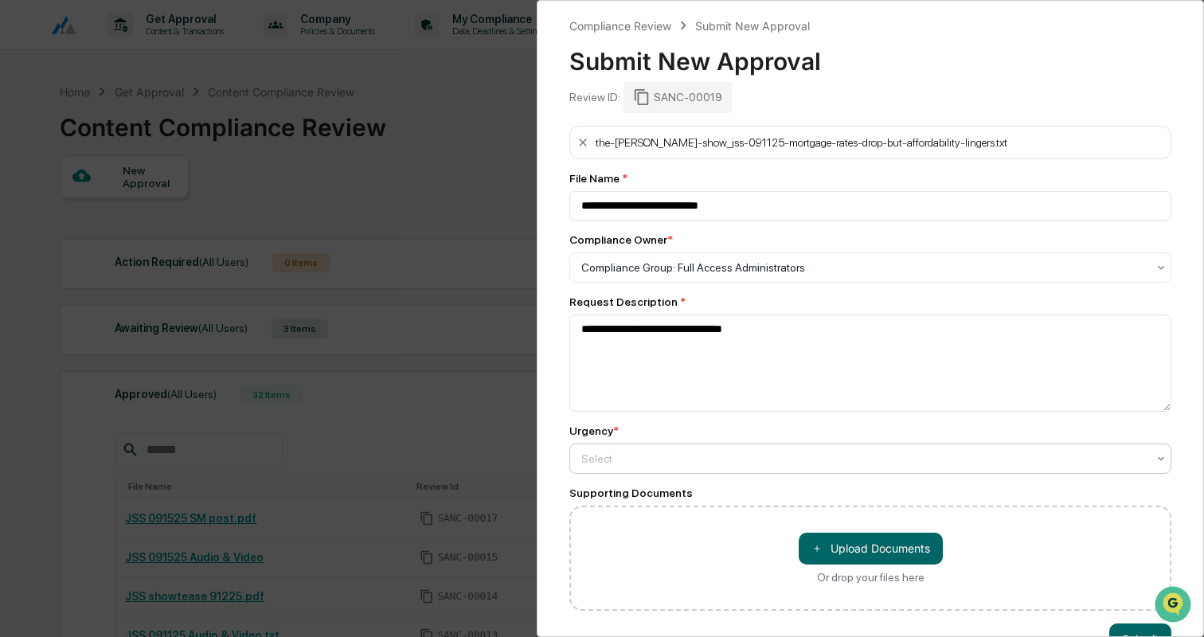
click at [716, 458] on div at bounding box center [863, 459] width 565 height 16
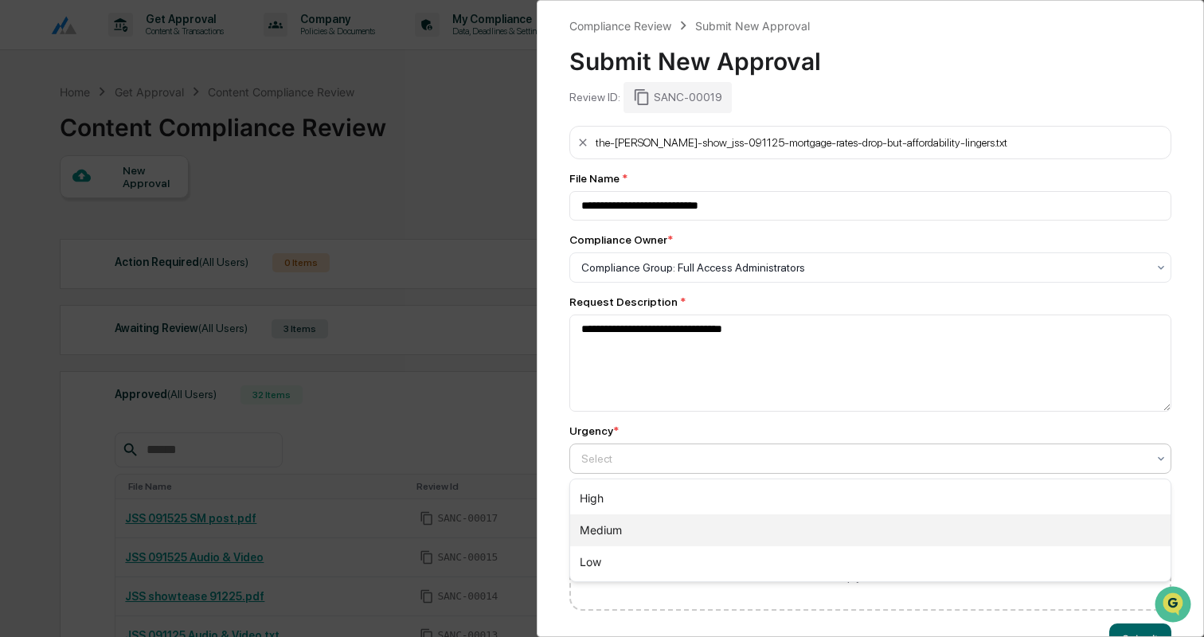
click at [650, 521] on div "Medium" at bounding box center [870, 530] width 600 height 32
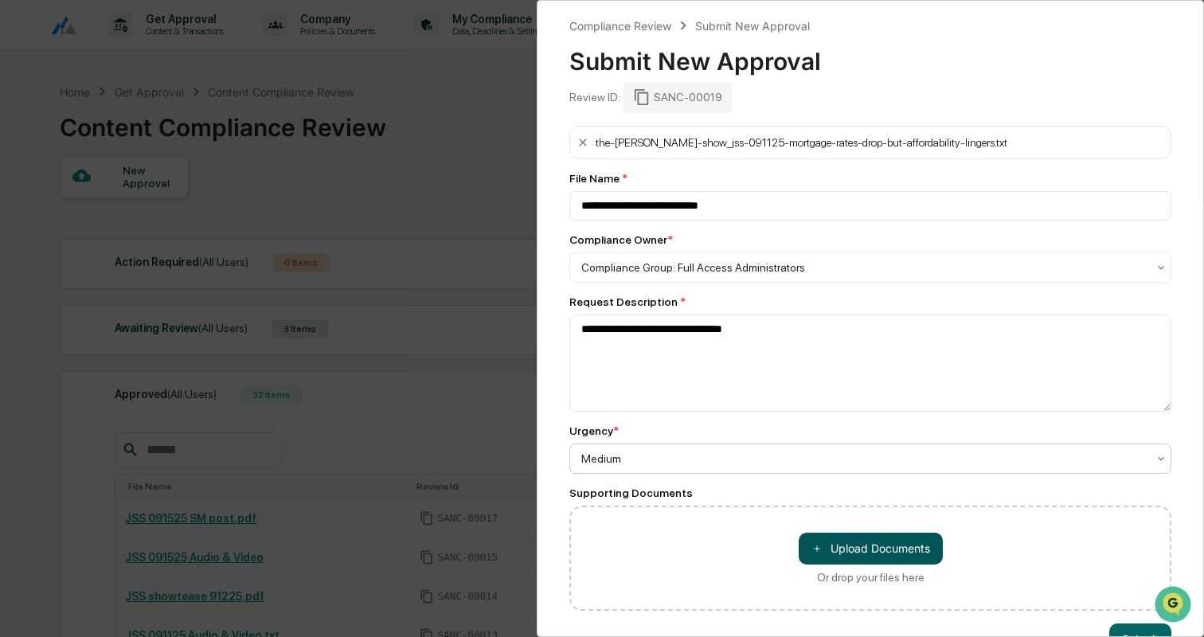
click at [858, 545] on button "＋ Upload Documents" at bounding box center [870, 549] width 144 height 32
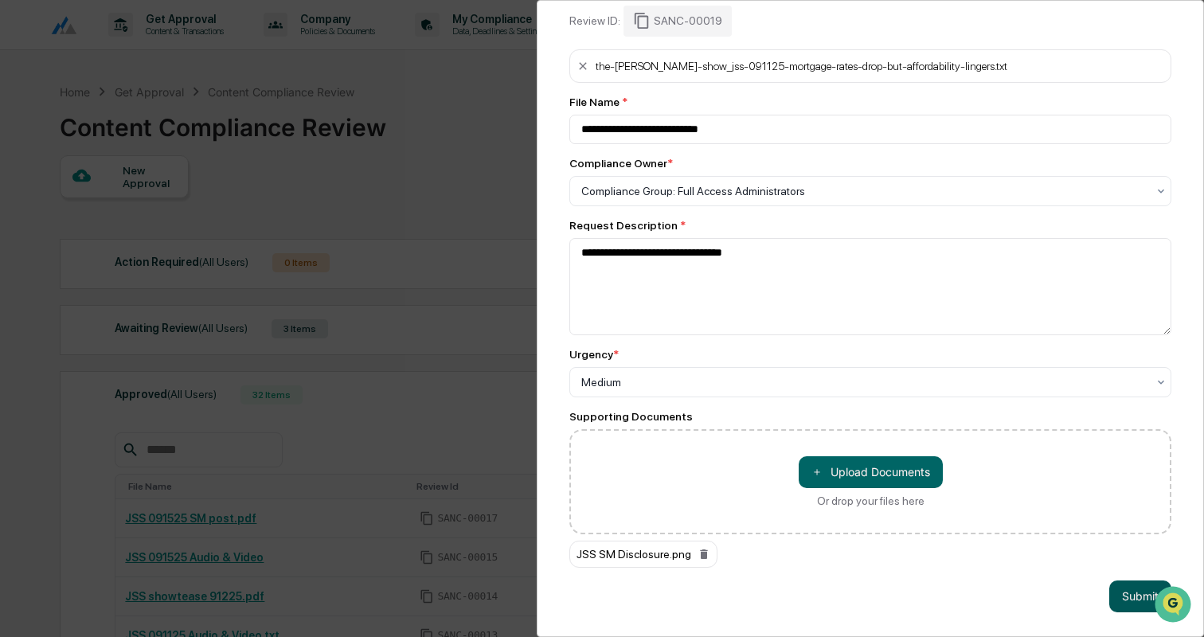
click at [1122, 591] on button "Submit" at bounding box center [1140, 596] width 62 height 32
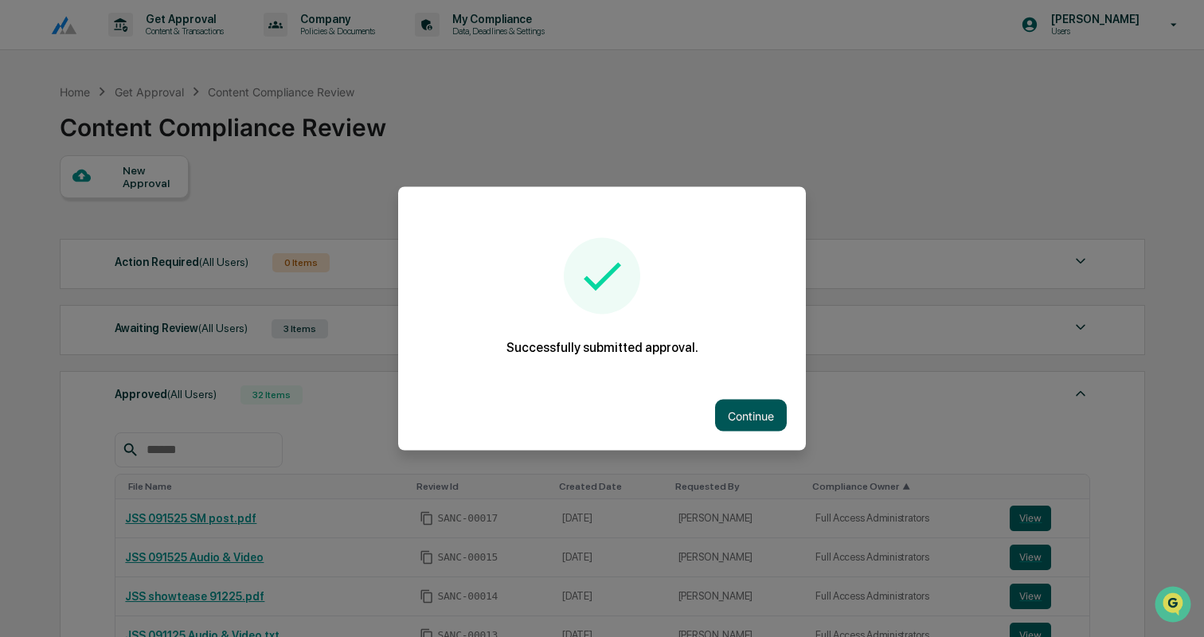
click at [760, 414] on button "Continue" at bounding box center [751, 416] width 72 height 32
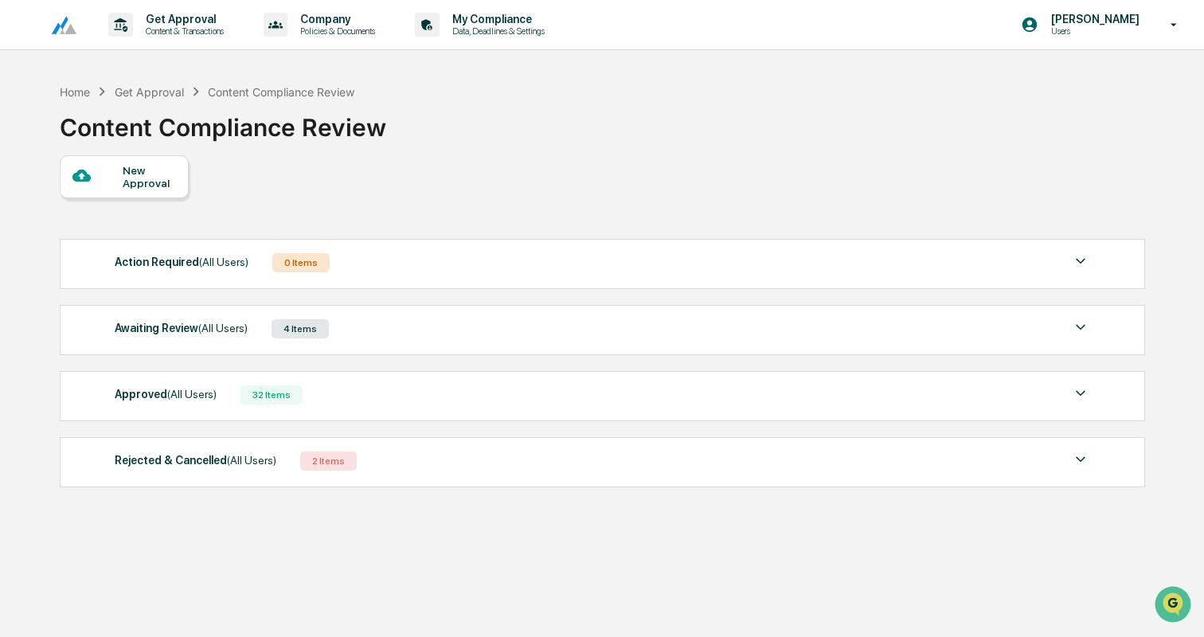
click at [147, 166] on div "New Approval" at bounding box center [149, 176] width 53 height 25
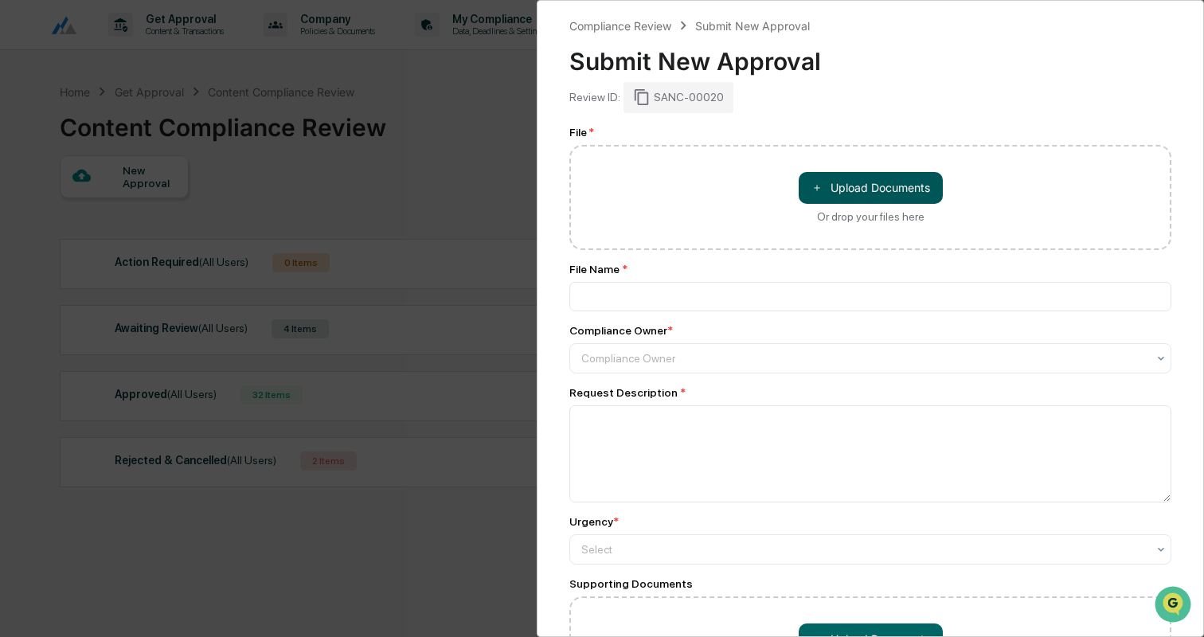
click at [896, 182] on button "＋ Upload Documents" at bounding box center [870, 188] width 144 height 32
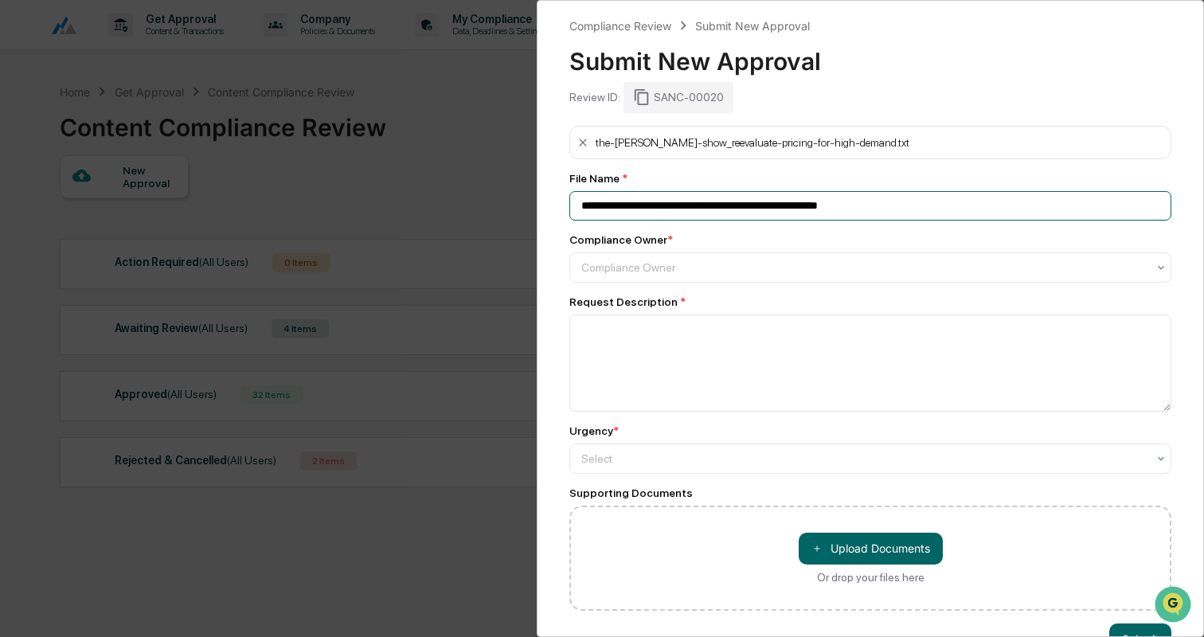
click at [759, 205] on input "**********" at bounding box center [870, 205] width 602 height 29
type input "**********"
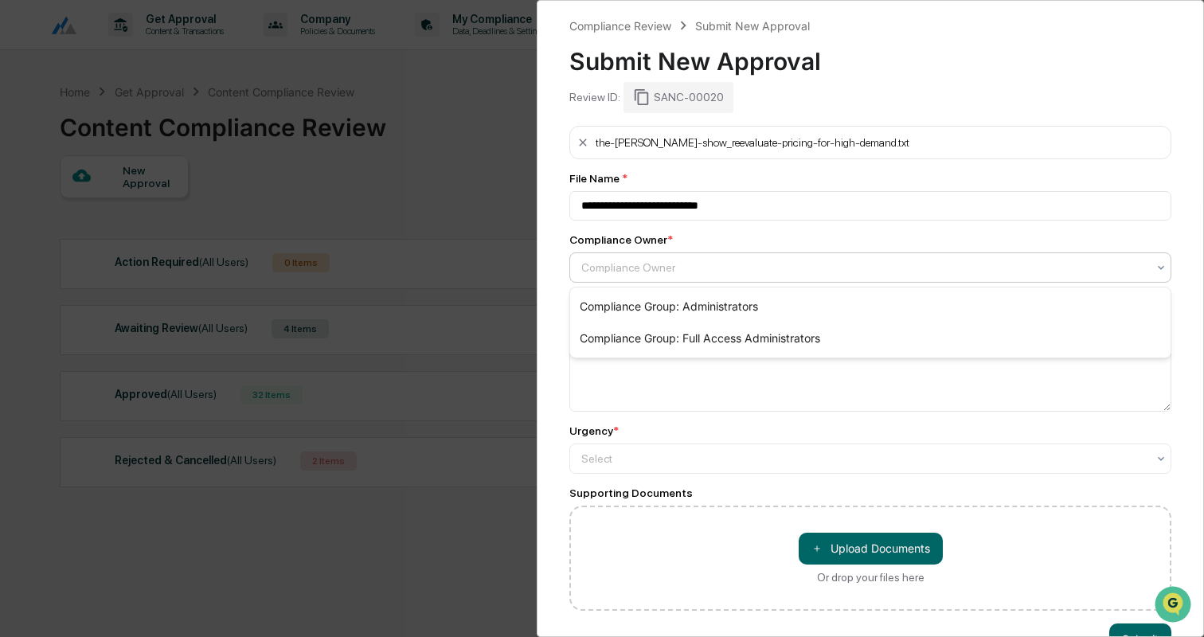
click at [716, 273] on div at bounding box center [863, 268] width 565 height 16
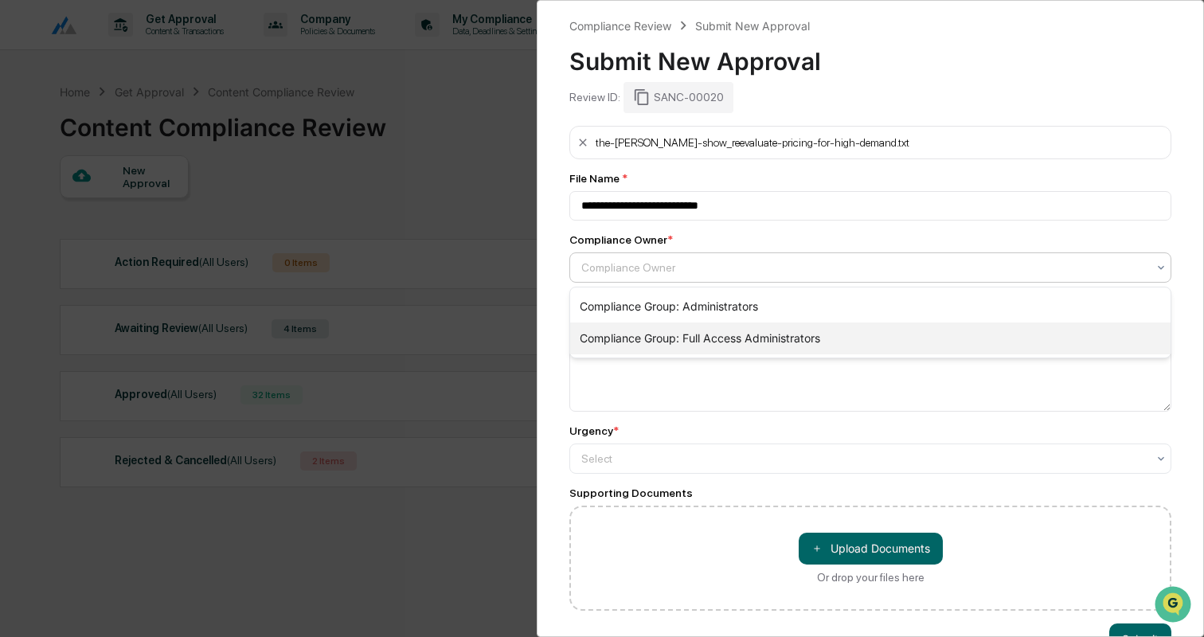
click at [712, 333] on div "Compliance Group: Full Access Administrators" at bounding box center [870, 338] width 600 height 32
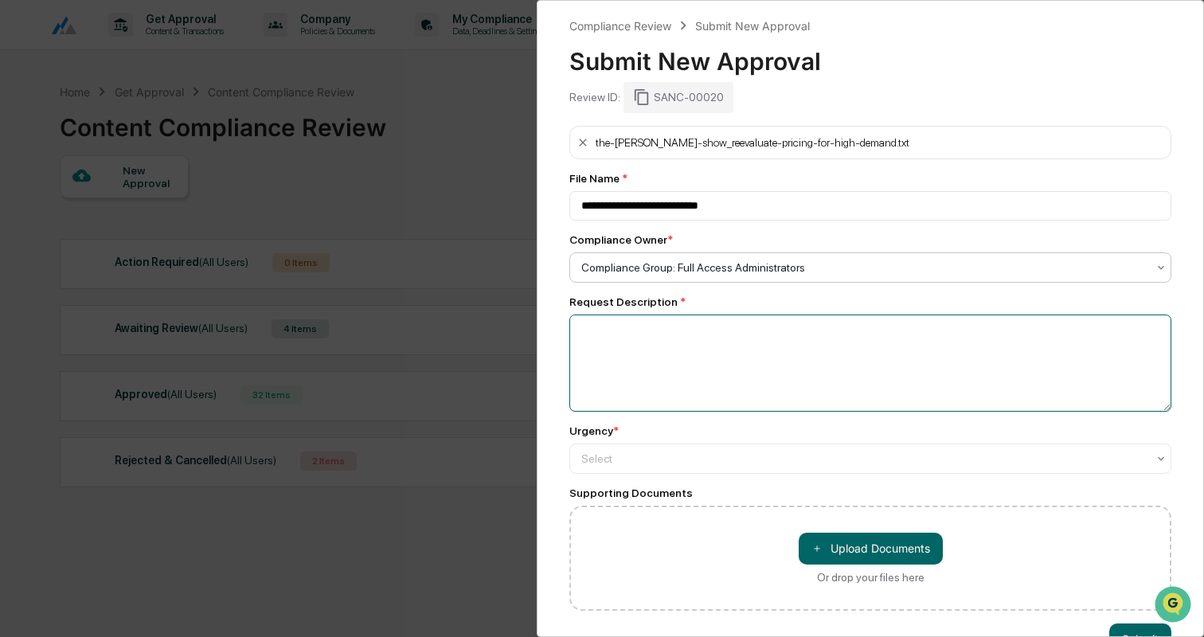
click at [712, 333] on textarea at bounding box center [870, 362] width 602 height 97
click at [627, 332] on textarea "**********" at bounding box center [870, 362] width 602 height 97
click at [606, 360] on textarea "**********" at bounding box center [870, 362] width 602 height 97
type textarea "**********"
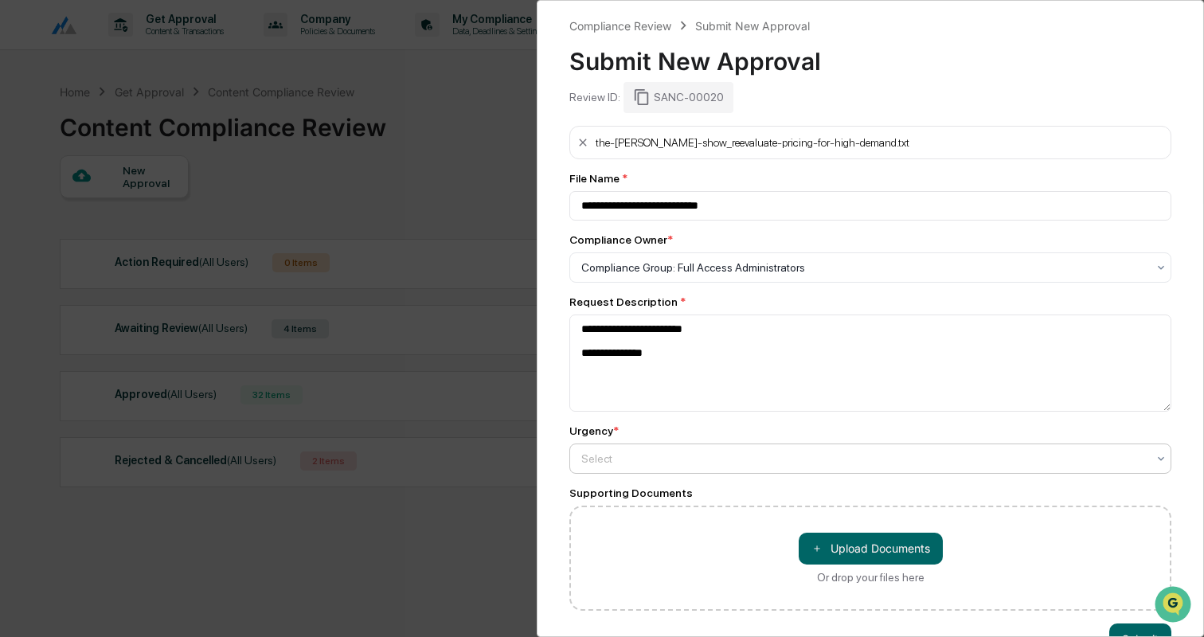
click at [666, 460] on div at bounding box center [863, 459] width 565 height 16
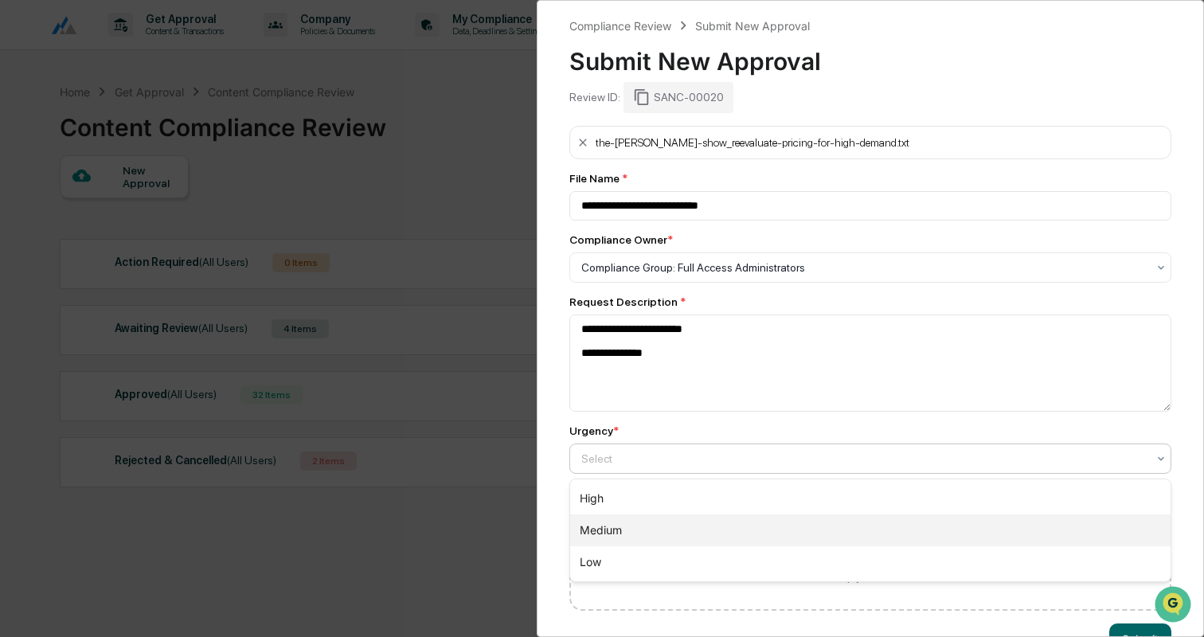
click at [645, 536] on div "Medium" at bounding box center [870, 530] width 600 height 32
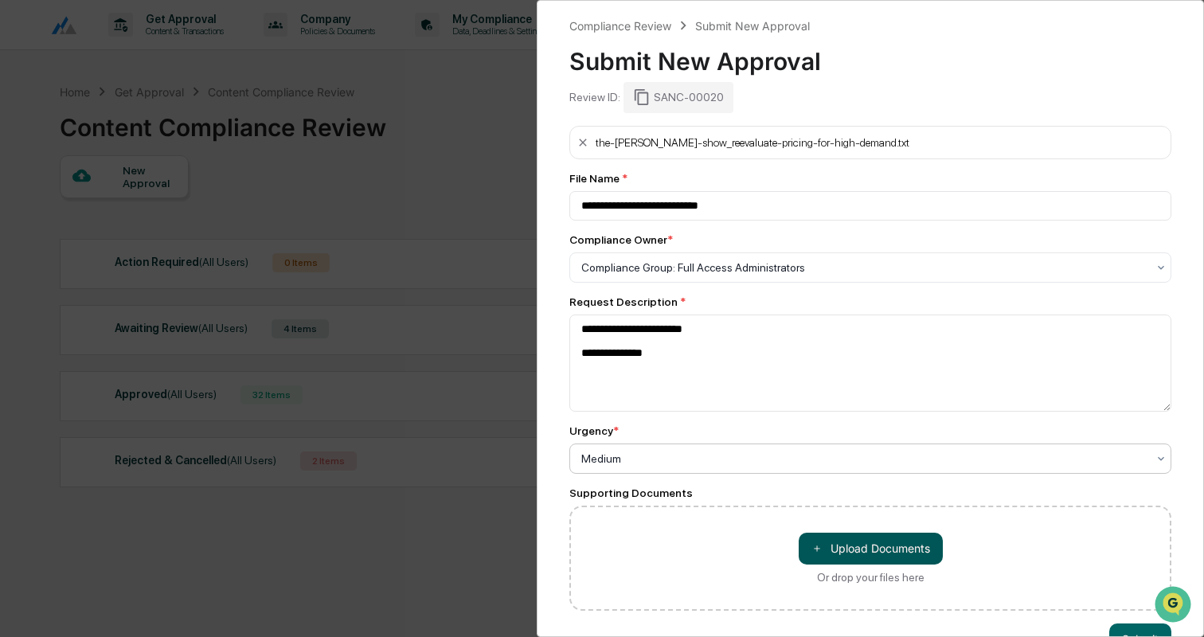
click at [847, 542] on button "＋ Upload Documents" at bounding box center [870, 549] width 144 height 32
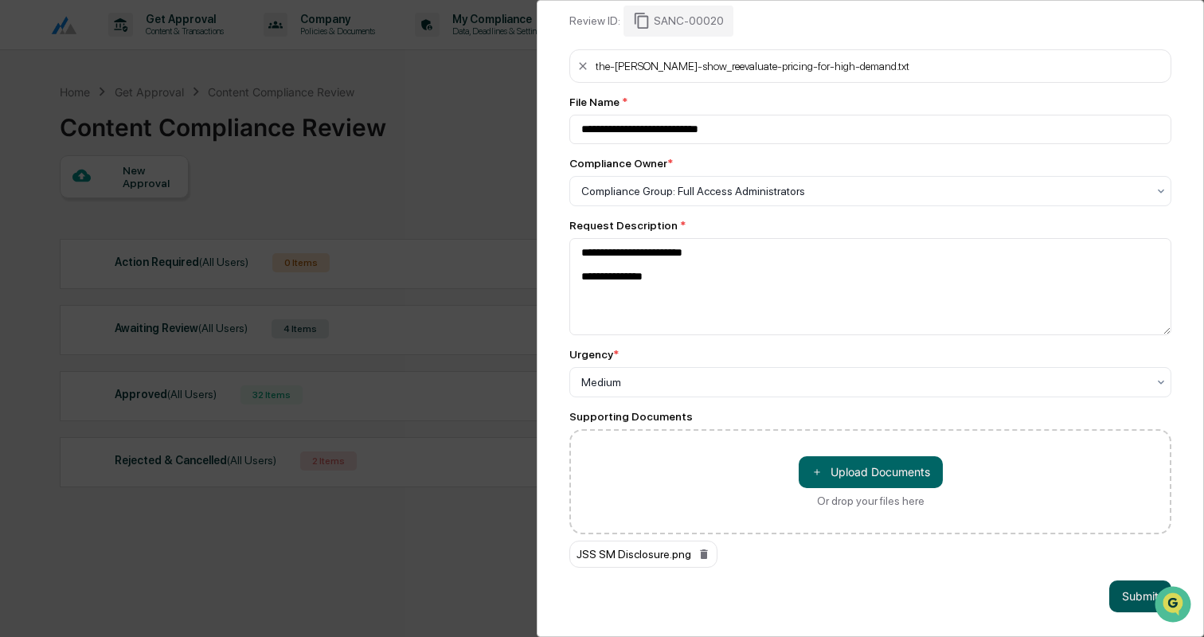
click at [1122, 591] on button "Submit" at bounding box center [1140, 596] width 62 height 32
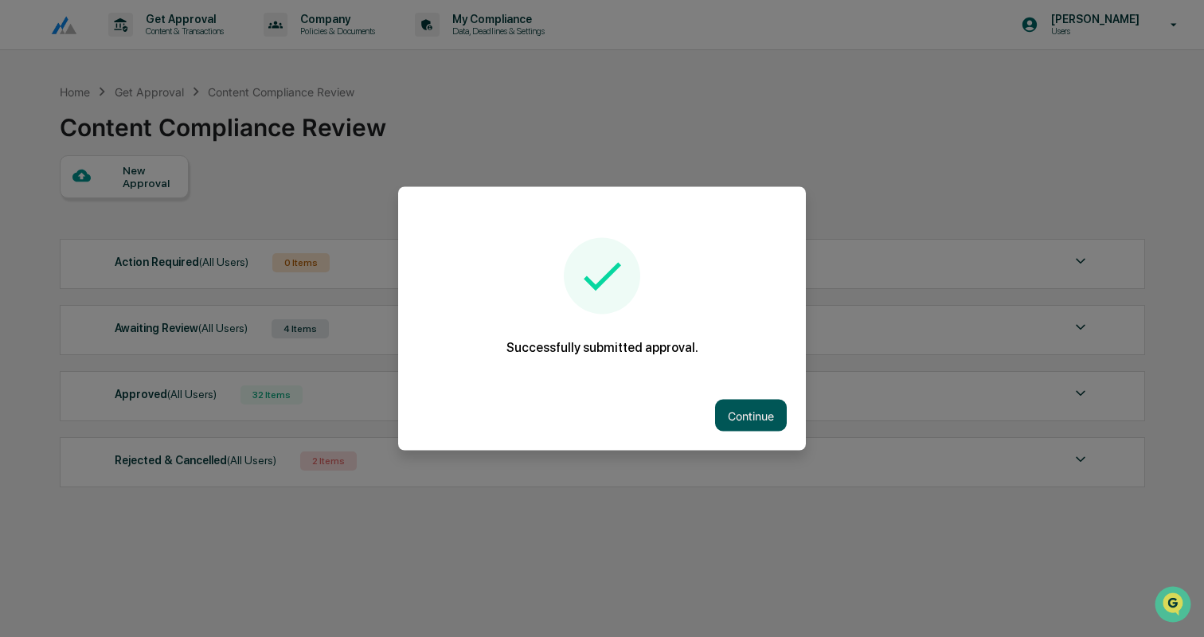
click at [750, 422] on button "Continue" at bounding box center [751, 416] width 72 height 32
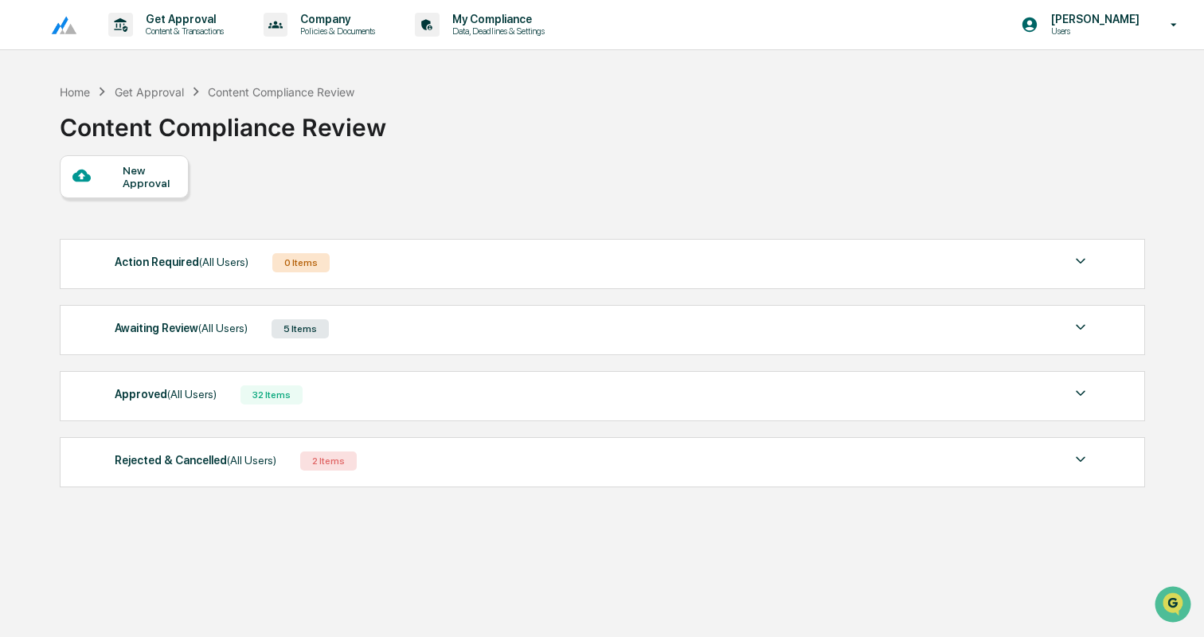
click at [131, 199] on div "New Approval Action Required (All Users) 0 Items No data to display Show 5 Page…" at bounding box center [601, 325] width 1083 height 340
click at [148, 167] on div "New Approval" at bounding box center [149, 176] width 53 height 25
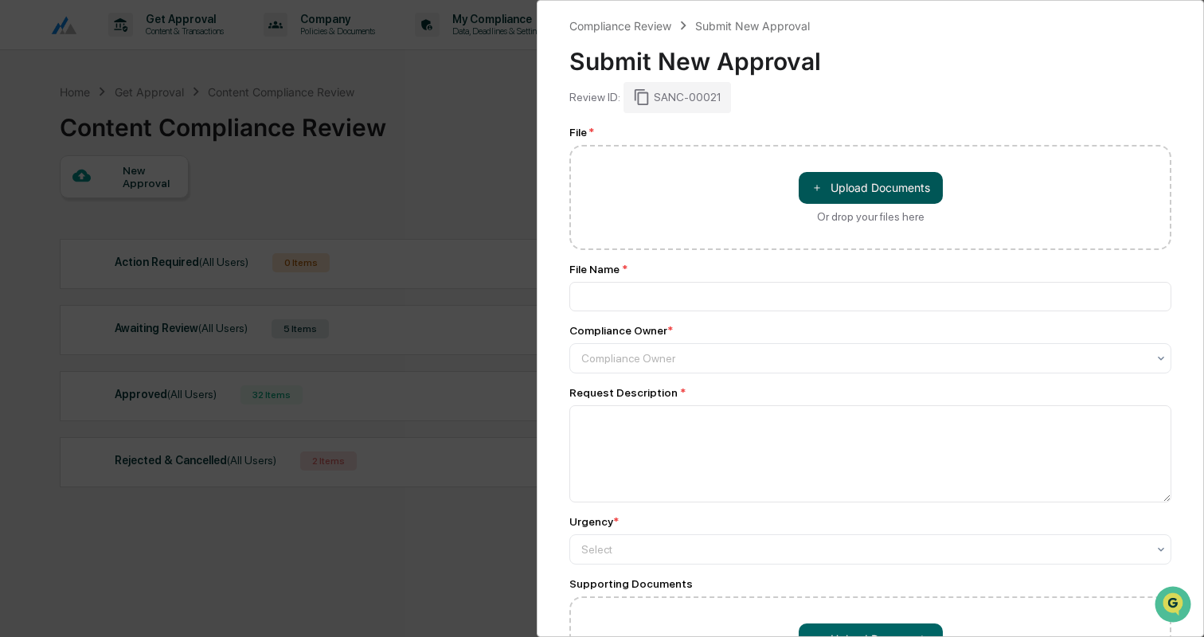
click at [895, 189] on button "＋ Upload Documents" at bounding box center [870, 188] width 144 height 32
type input "**********"
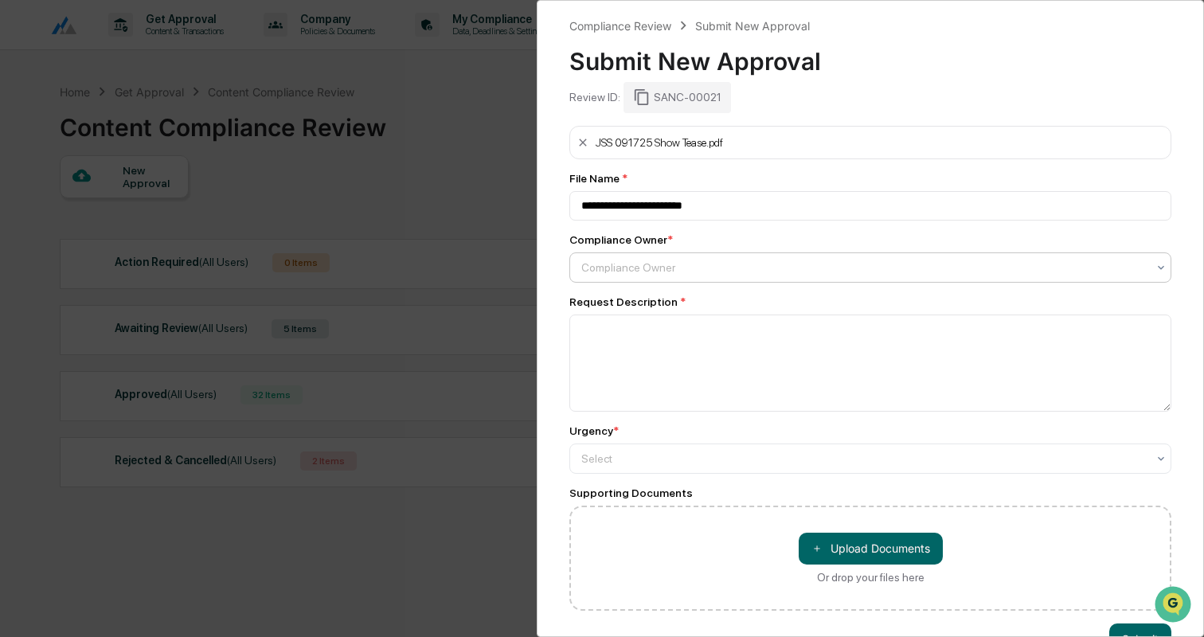
click at [680, 258] on div "Compliance Owner" at bounding box center [863, 267] width 581 height 22
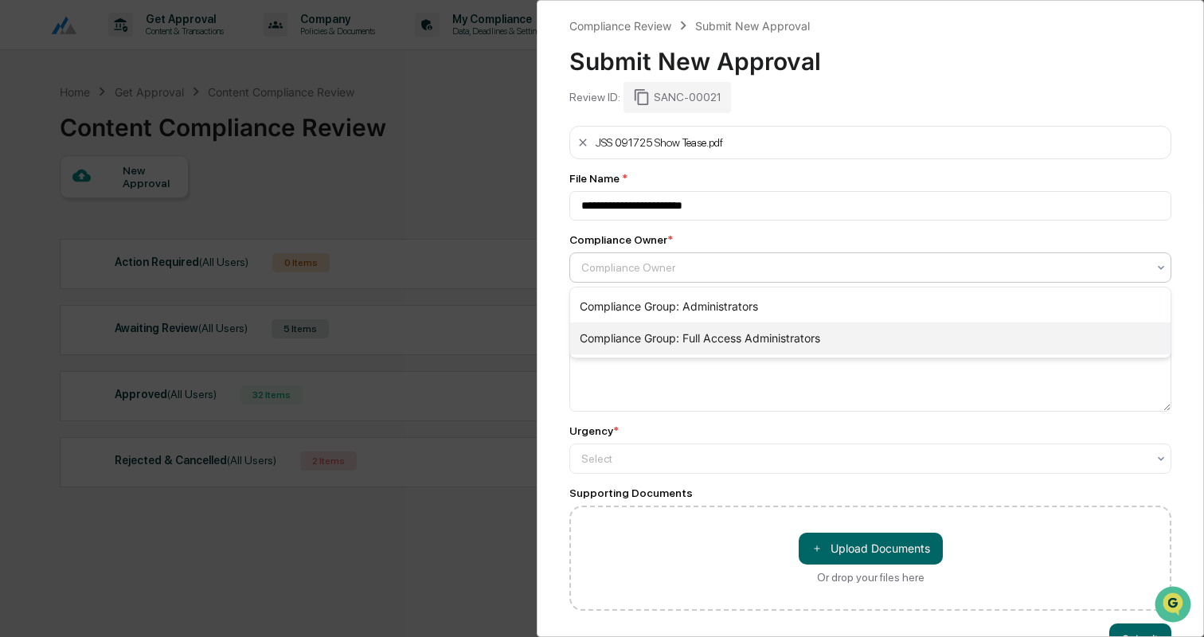
click at [683, 332] on div "Compliance Group: Full Access Administrators" at bounding box center [870, 338] width 600 height 32
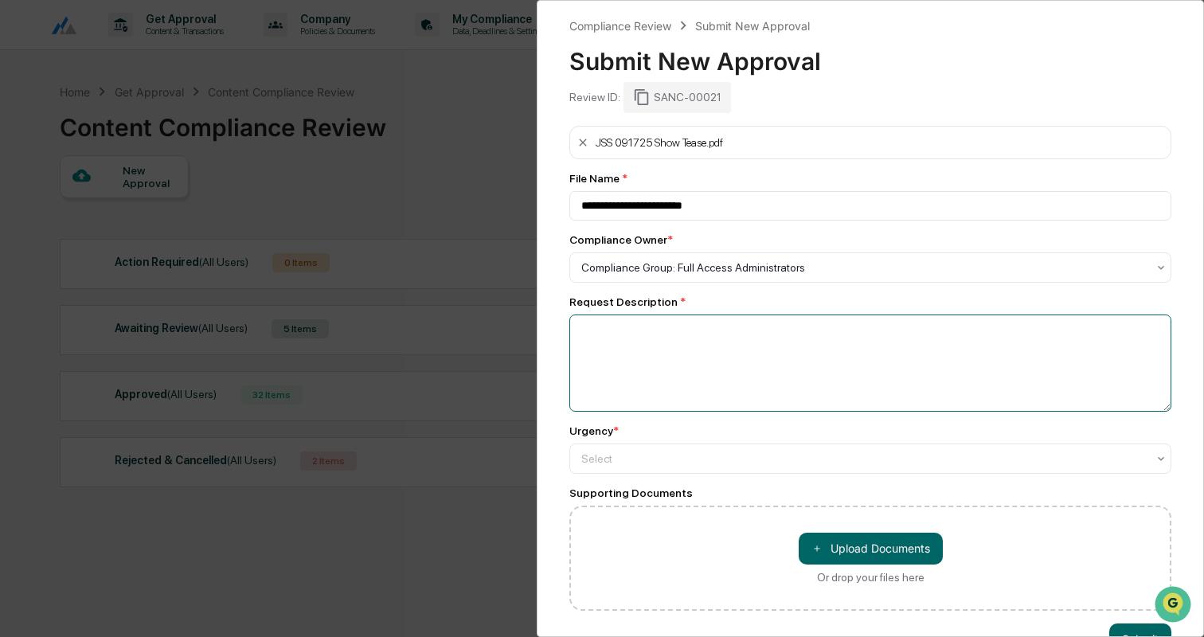
click at [683, 332] on textarea at bounding box center [870, 362] width 602 height 97
type textarea "**********"
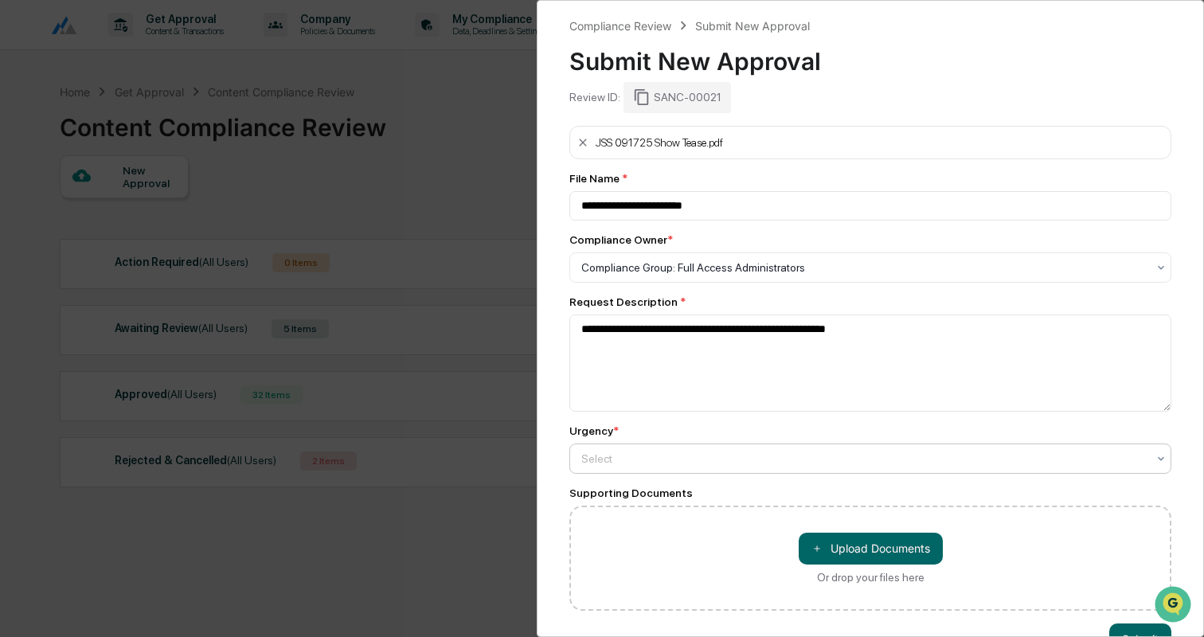
click at [621, 458] on div at bounding box center [863, 459] width 565 height 16
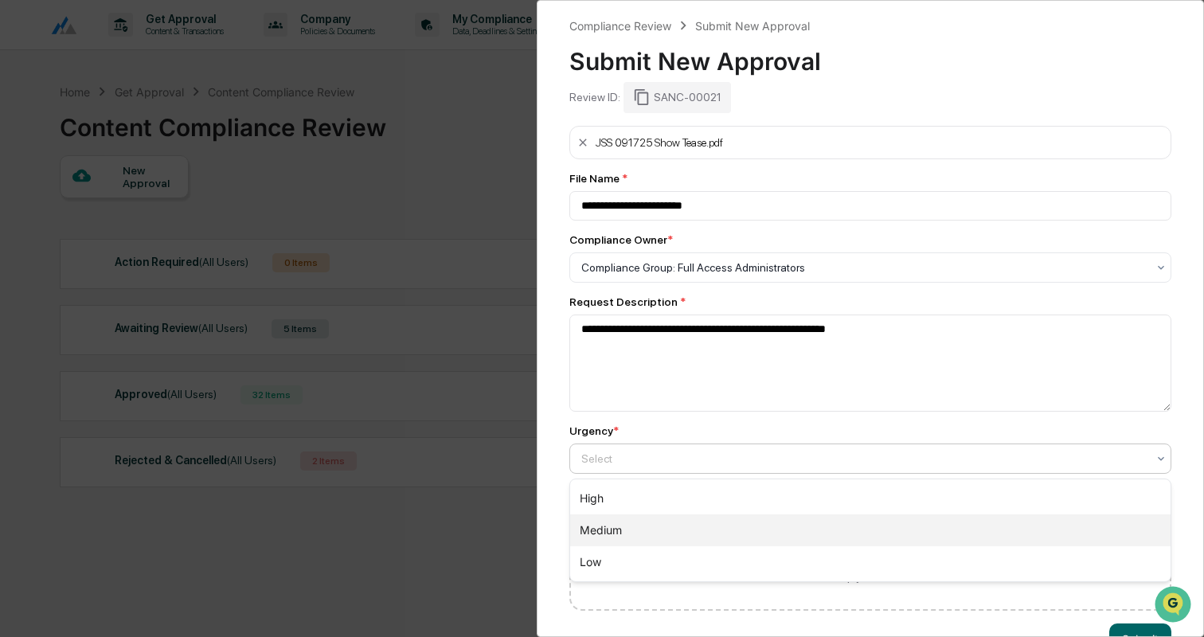
click at [618, 530] on div "Medium" at bounding box center [870, 530] width 600 height 32
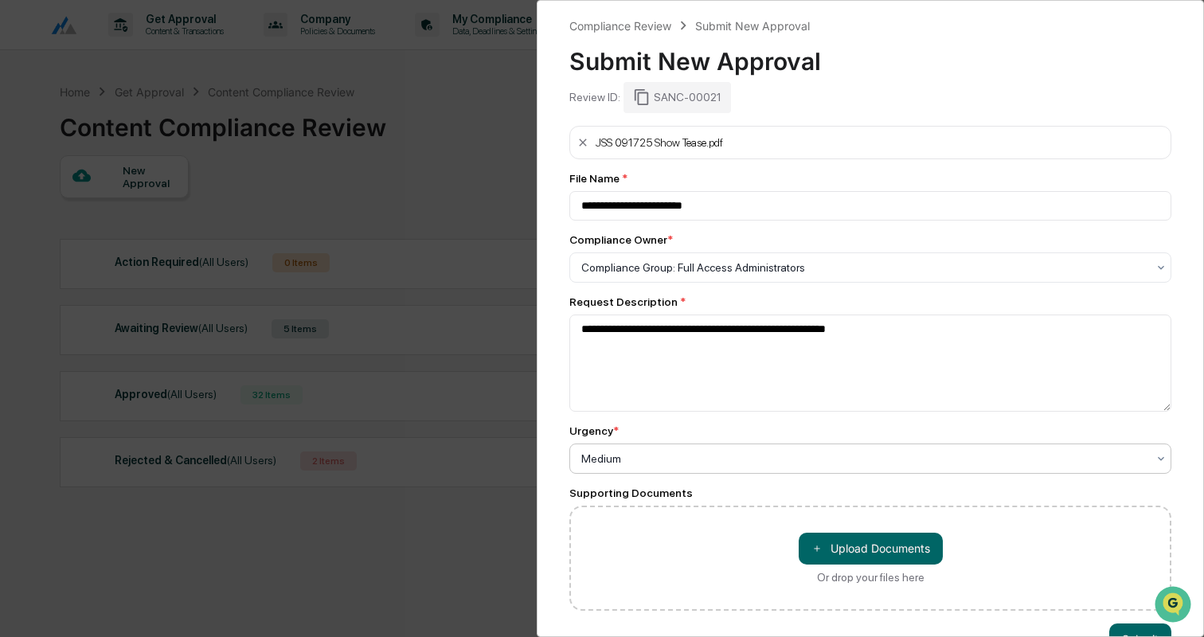
scroll to position [45, 0]
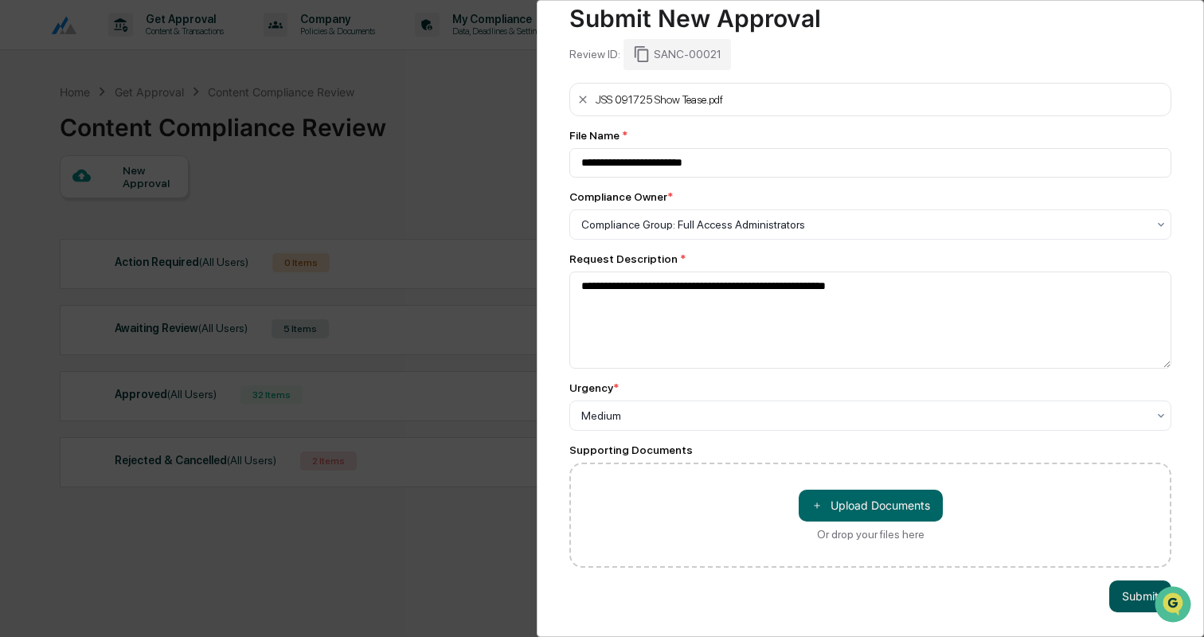
click at [1130, 599] on button "Submit" at bounding box center [1140, 596] width 62 height 32
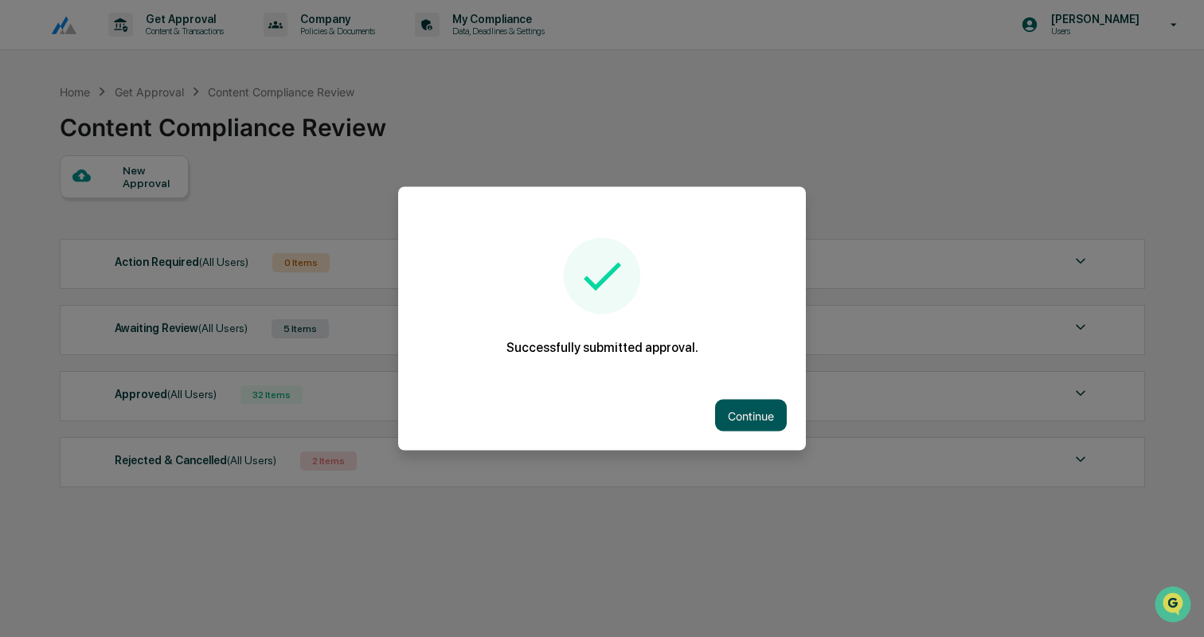
click at [755, 416] on button "Continue" at bounding box center [751, 416] width 72 height 32
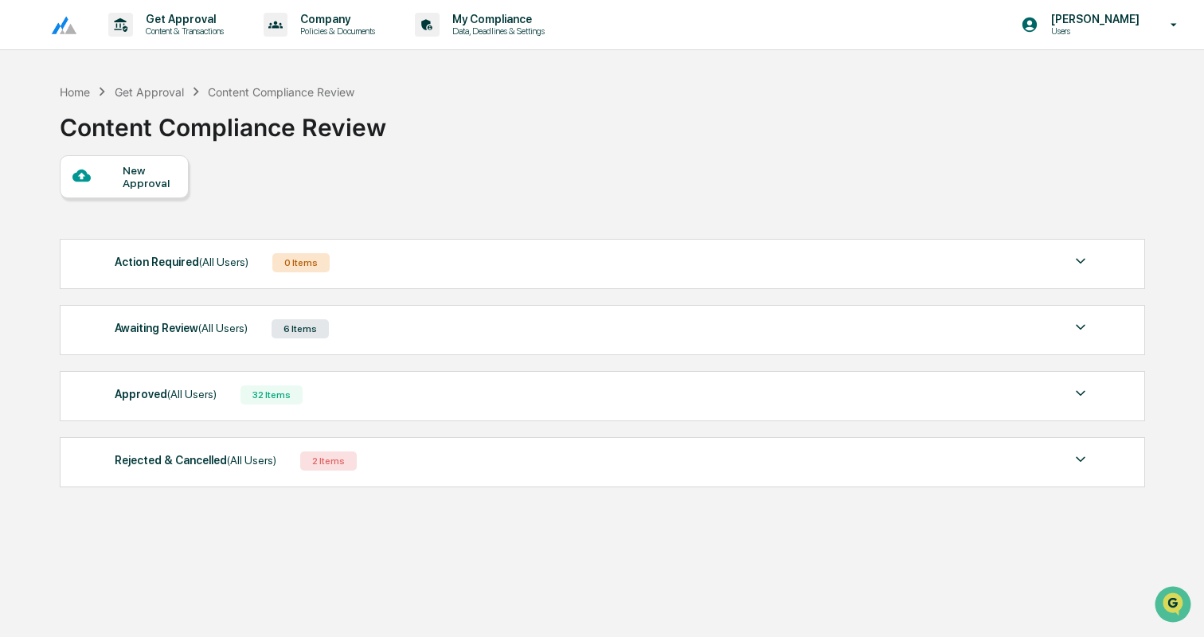
click at [373, 392] on div "Approved (All Users) 32 Items" at bounding box center [602, 395] width 975 height 22
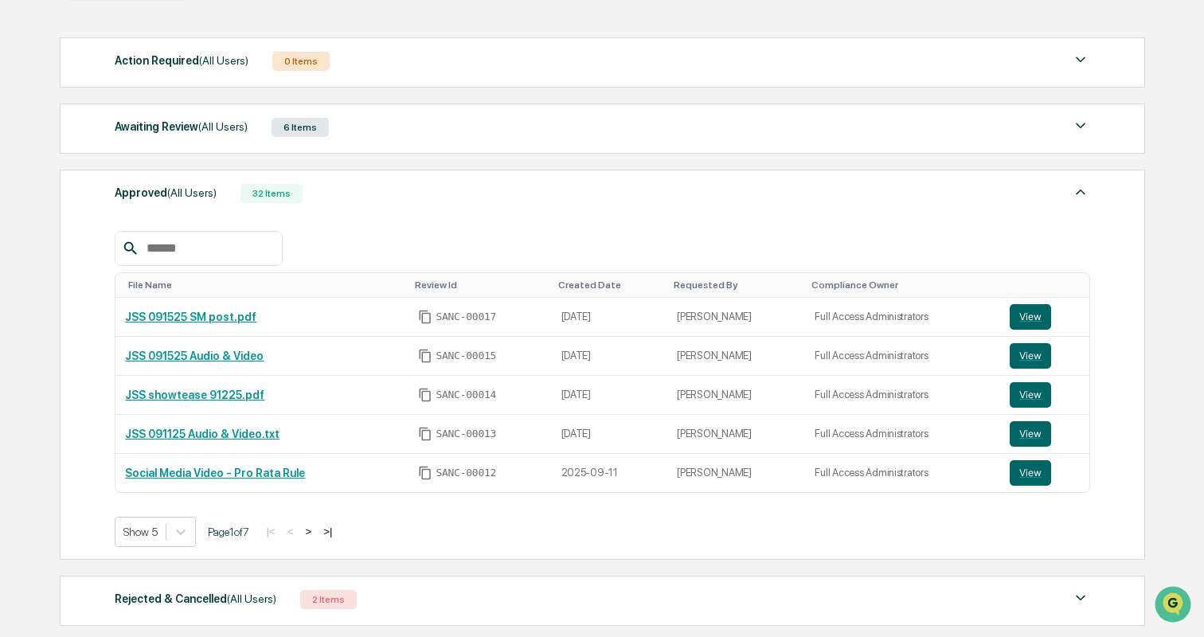
scroll to position [204, 0]
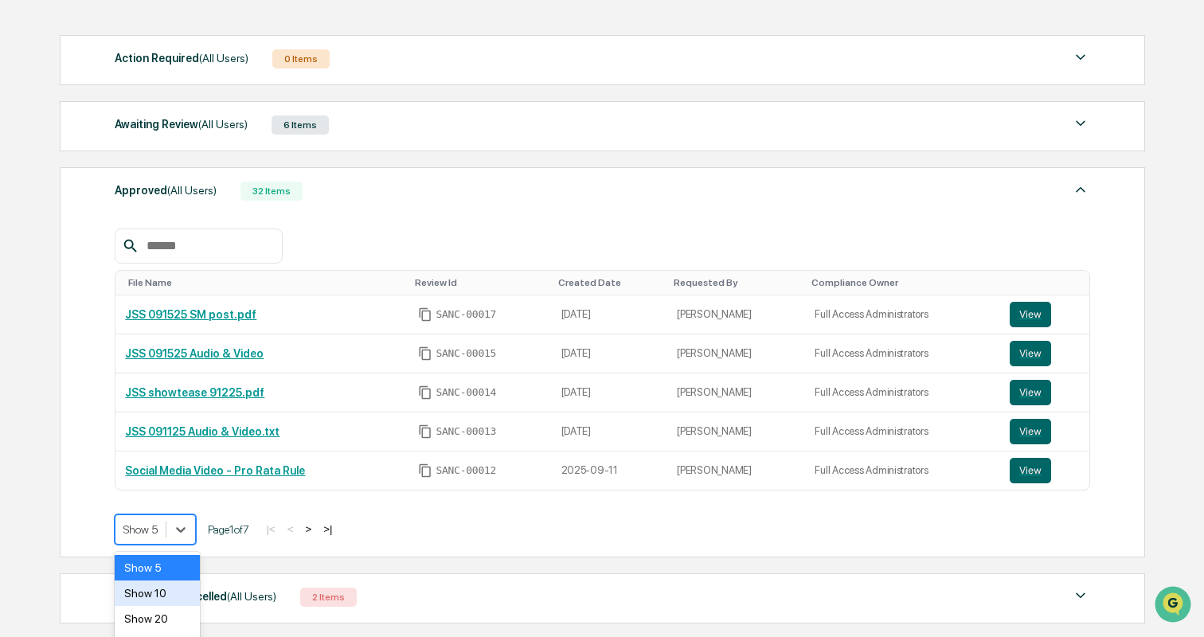
click at [144, 525] on body "Get Approval Content & Transactions Company Policies & Documents My Compliance …" at bounding box center [602, 267] width 1204 height 943
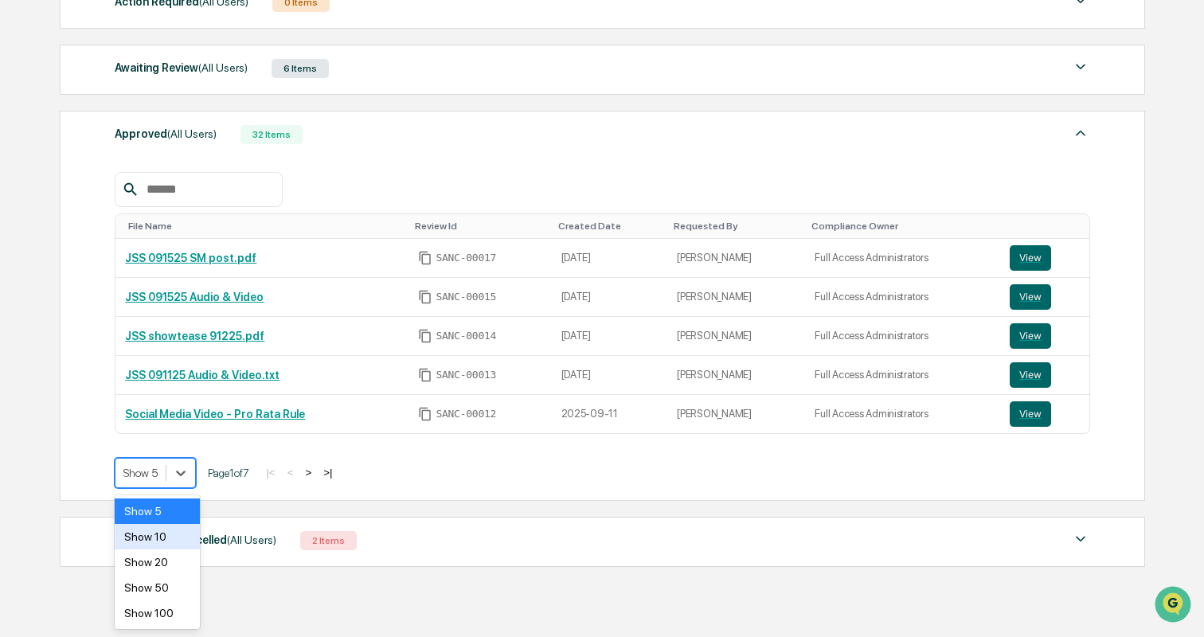
click at [148, 535] on div "Show 10" at bounding box center [157, 536] width 84 height 25
